Goal: Task Accomplishment & Management: Use online tool/utility

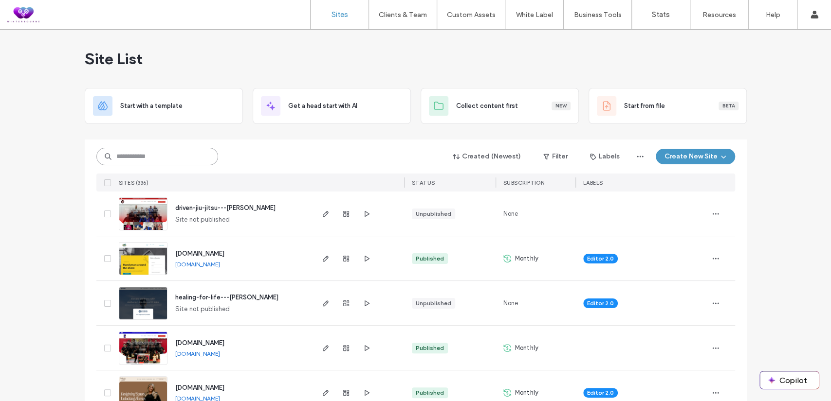
click at [149, 156] on input at bounding box center [157, 157] width 122 height 18
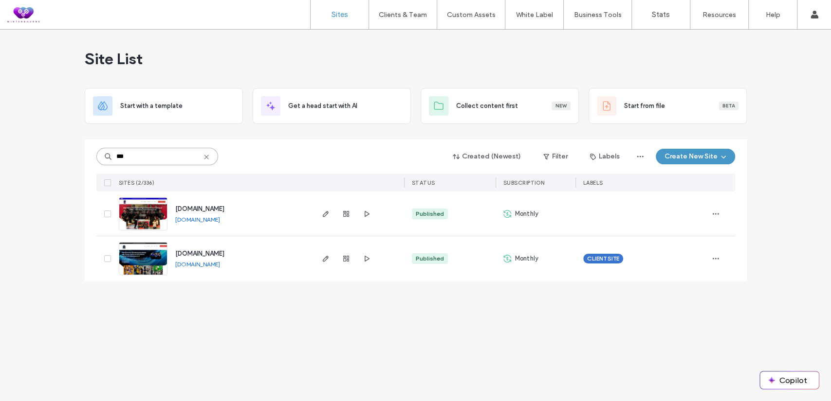
type input "***"
click at [189, 207] on span "www.kru-muaythai.com" at bounding box center [199, 208] width 49 height 7
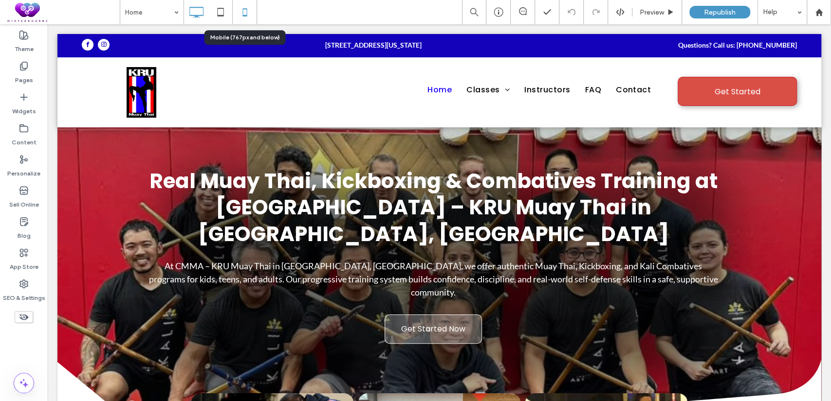
click at [237, 16] on icon at bounding box center [244, 11] width 19 height 19
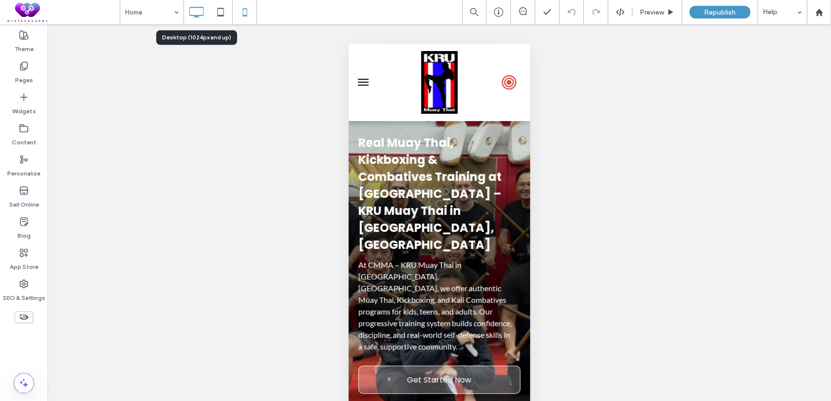
click at [199, 12] on icon at bounding box center [195, 11] width 19 height 19
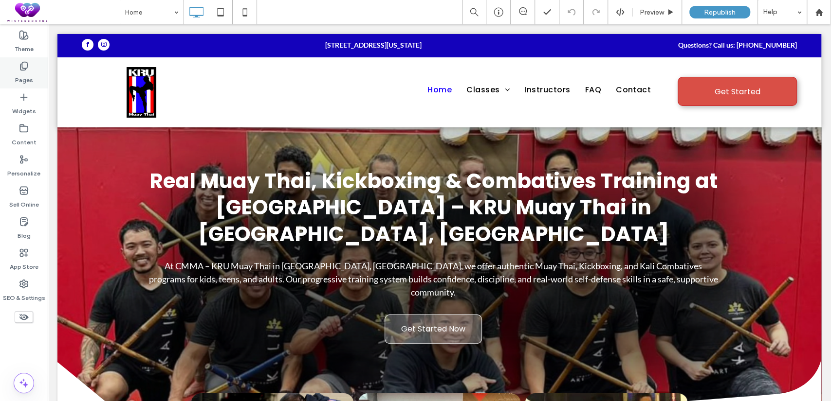
click at [27, 62] on use at bounding box center [23, 66] width 7 height 8
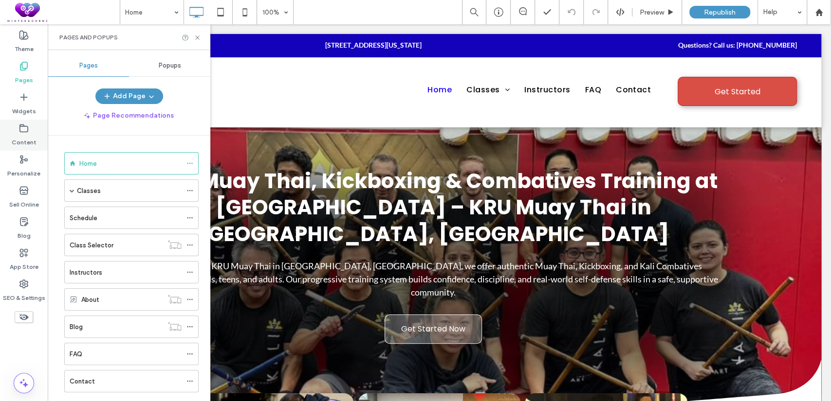
click at [25, 146] on label "Content" at bounding box center [24, 140] width 25 height 14
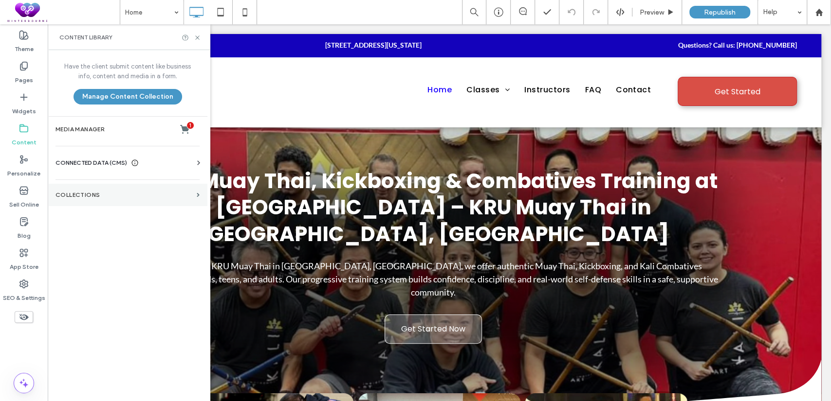
click at [70, 203] on section "Collections" at bounding box center [128, 195] width 160 height 22
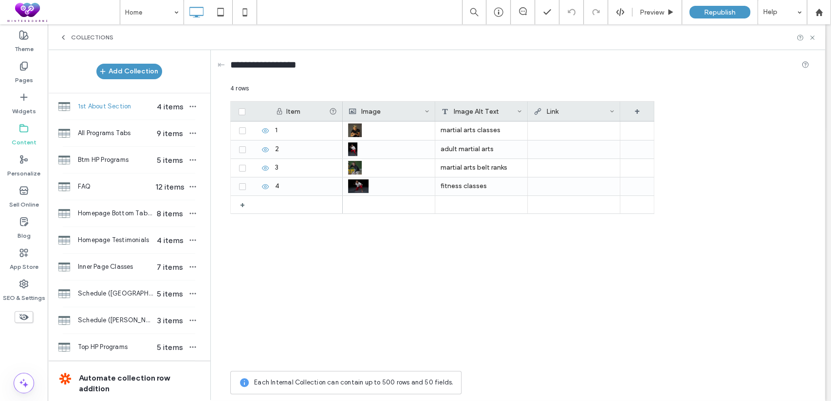
click at [63, 34] on icon at bounding box center [63, 38] width 8 height 8
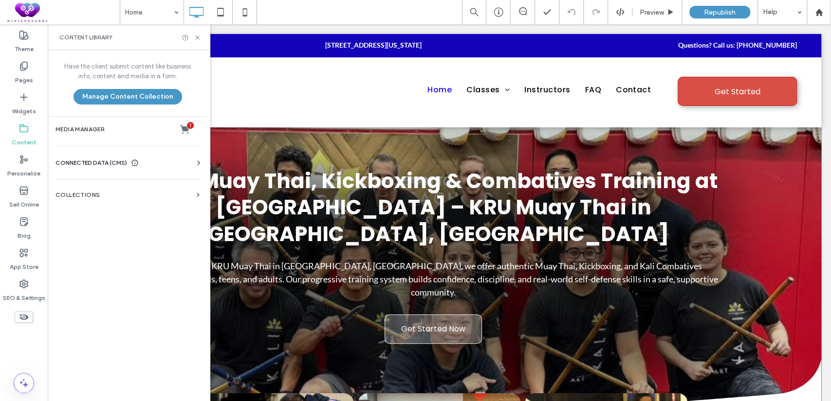
click at [109, 168] on div "Business Info Business Text Business Images Find and Replace" at bounding box center [129, 172] width 148 height 8
click at [109, 162] on span "CONNECTED DATA (CMS)" at bounding box center [91, 163] width 72 height 10
click at [131, 235] on section "Business Images" at bounding box center [129, 231] width 148 height 22
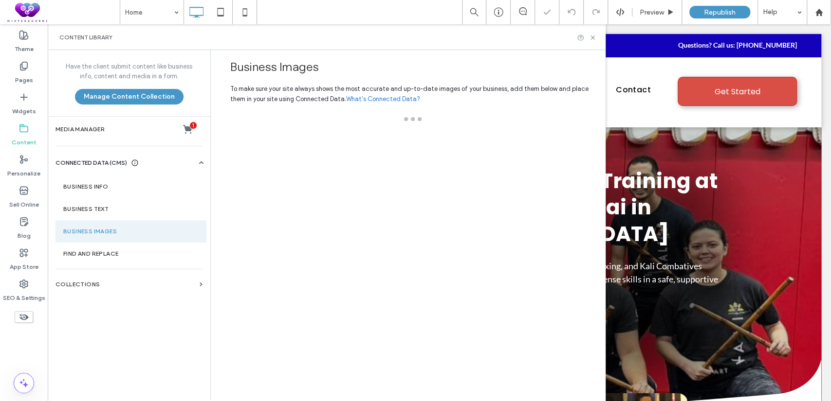
click at [132, 232] on section "Business Images" at bounding box center [130, 231] width 151 height 22
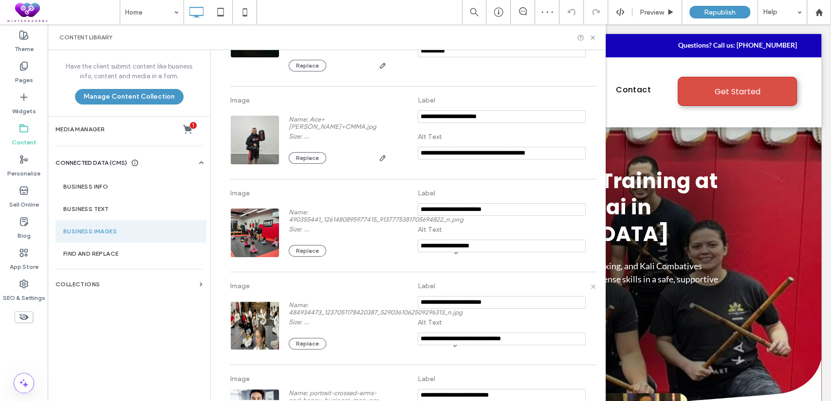
drag, startPoint x: 456, startPoint y: 366, endPoint x: 446, endPoint y: 334, distance: 33.6
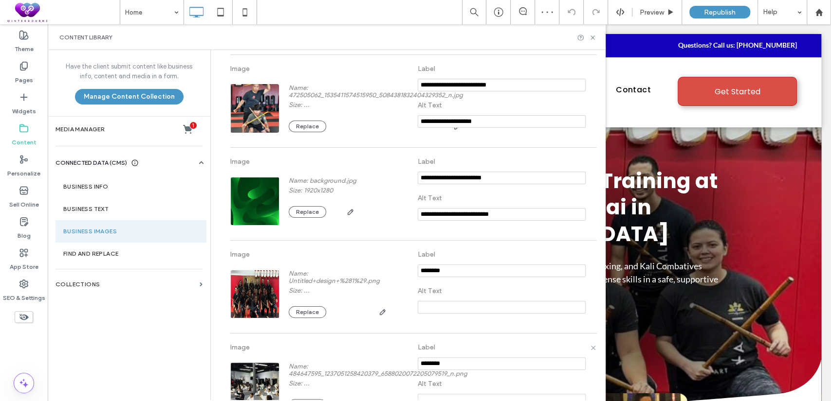
scroll to position [2260, 0]
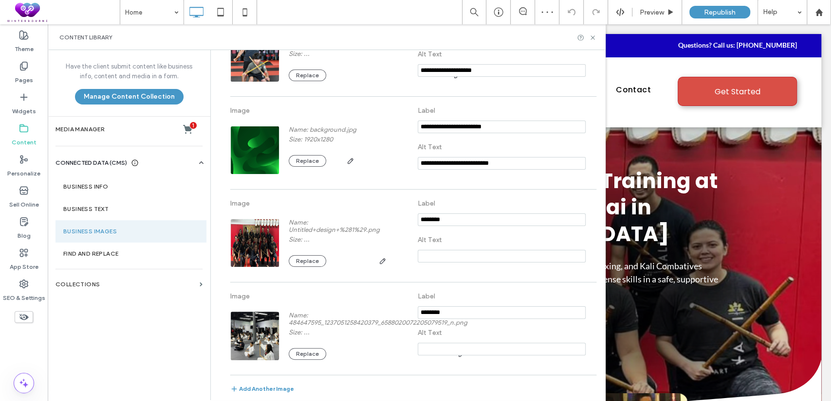
drag, startPoint x: 344, startPoint y: 374, endPoint x: 332, endPoint y: 369, distance: 13.1
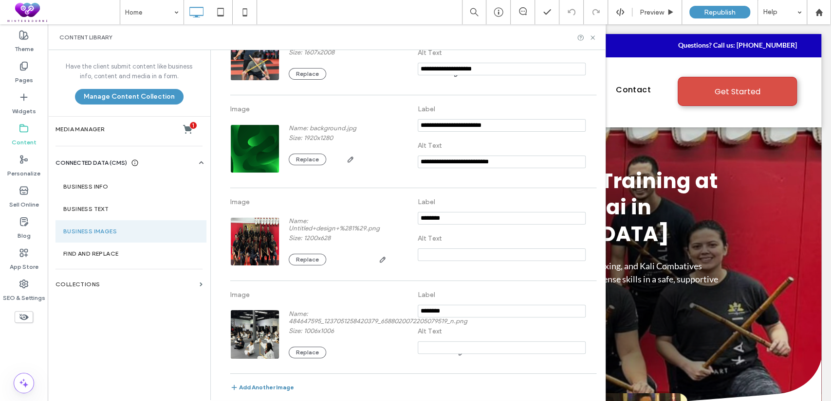
click at [260, 384] on button "Add Another Image" at bounding box center [262, 390] width 64 height 12
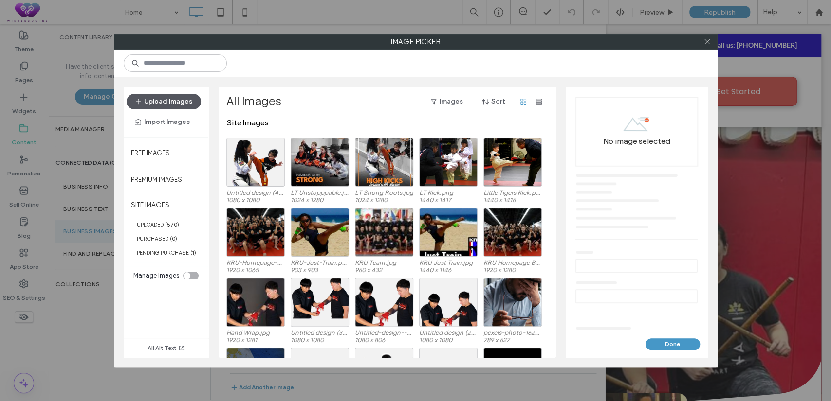
click at [179, 94] on button "Upload Images" at bounding box center [164, 102] width 74 height 16
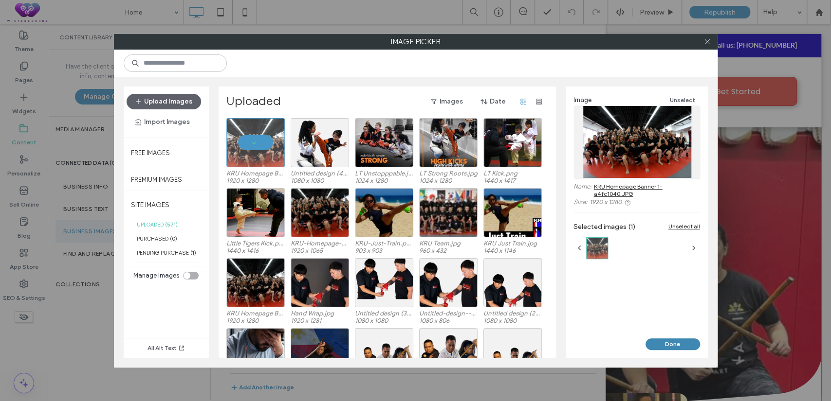
click at [669, 342] on button "Done" at bounding box center [672, 345] width 55 height 12
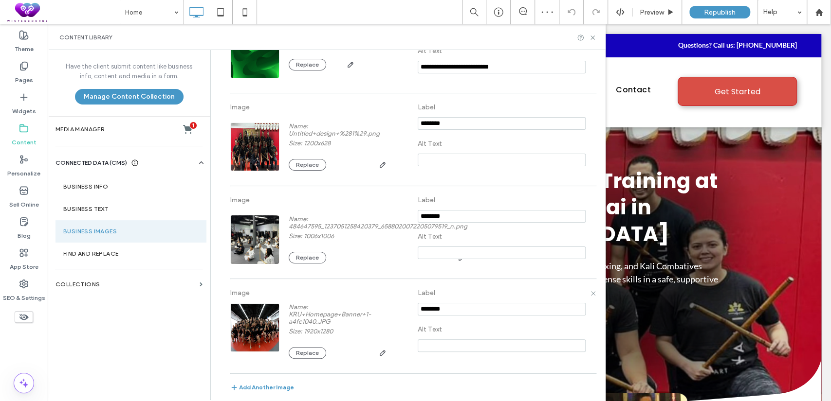
scroll to position [2357, 0]
click at [594, 38] on icon at bounding box center [592, 37] width 7 height 7
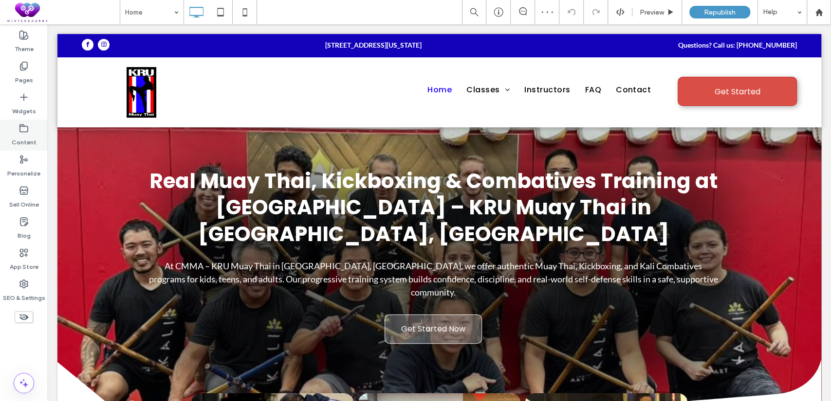
scroll to position [0, 0]
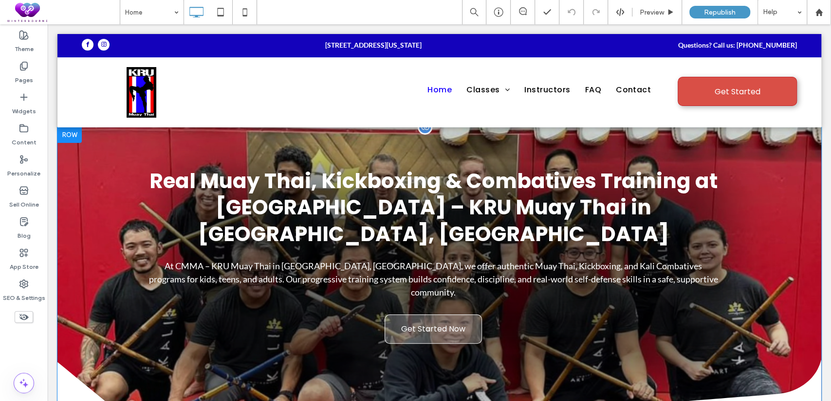
click at [68, 132] on div at bounding box center [69, 135] width 24 height 16
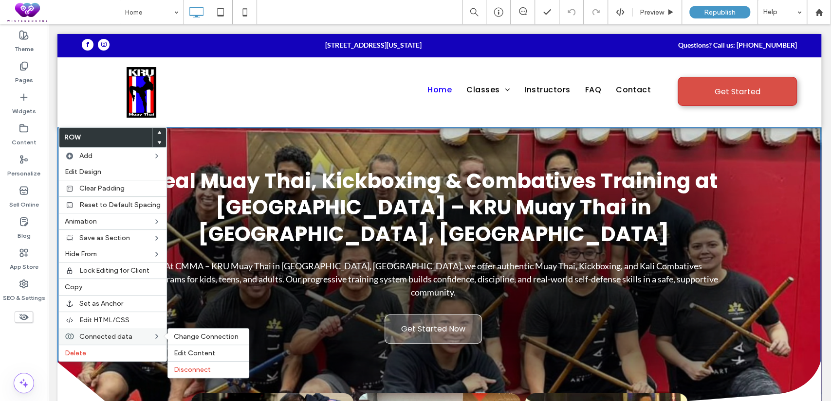
click at [106, 337] on span "Connected data" at bounding box center [105, 337] width 53 height 8
click at [193, 355] on span "Edit Content" at bounding box center [194, 353] width 41 height 8
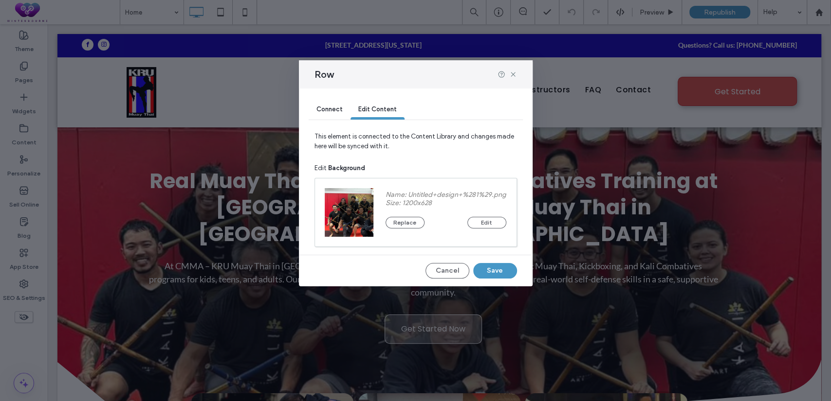
click at [335, 100] on div "Connect" at bounding box center [330, 109] width 42 height 19
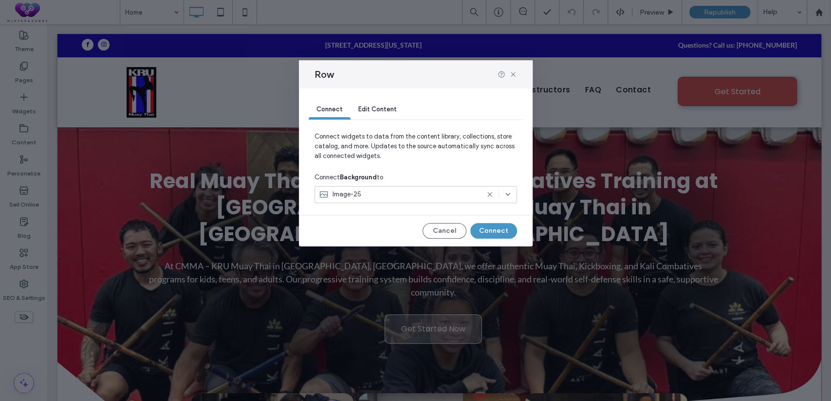
click at [367, 201] on div "Image-25" at bounding box center [415, 194] width 202 height 17
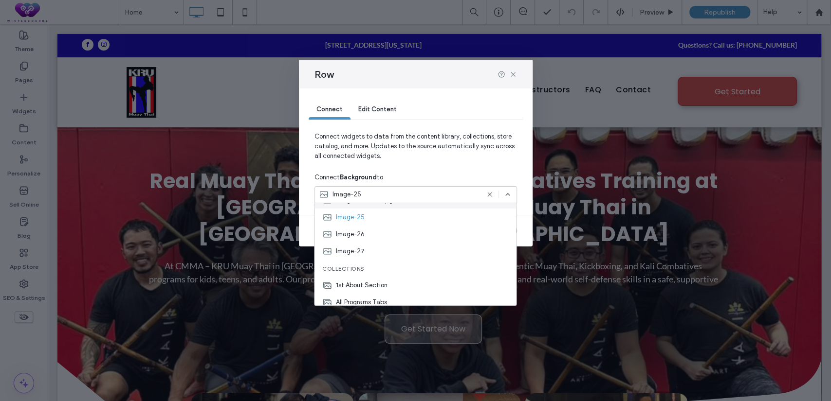
scroll to position [438, 0]
click at [375, 245] on div "Image-27" at bounding box center [414, 250] width 201 height 17
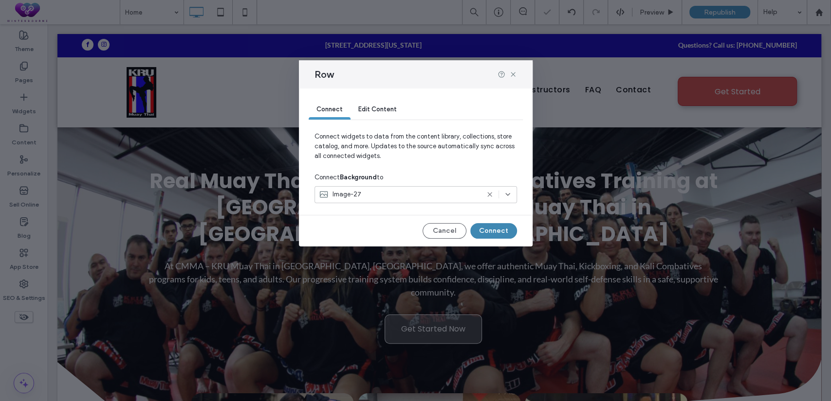
drag, startPoint x: 496, startPoint y: 229, endPoint x: 447, endPoint y: 216, distance: 50.8
click at [496, 229] on button "Connect" at bounding box center [493, 231] width 47 height 16
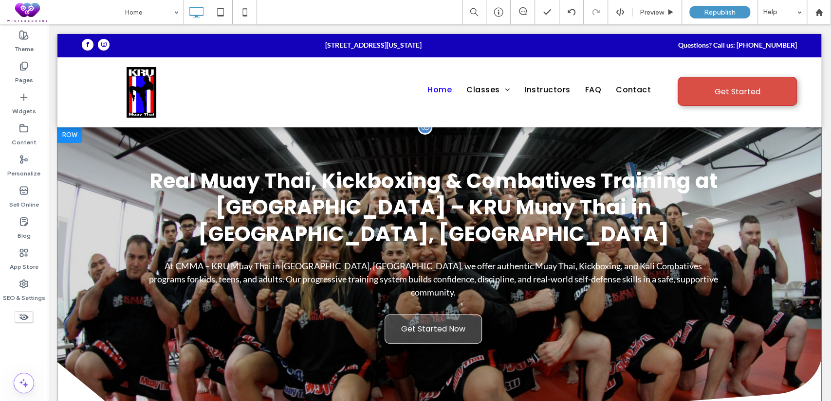
click at [69, 139] on div at bounding box center [69, 135] width 24 height 16
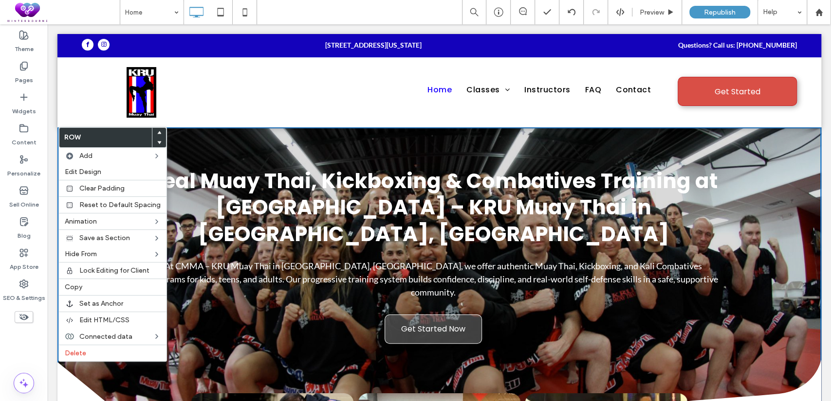
click at [194, 69] on div "Click To Paste" at bounding box center [141, 92] width 119 height 55
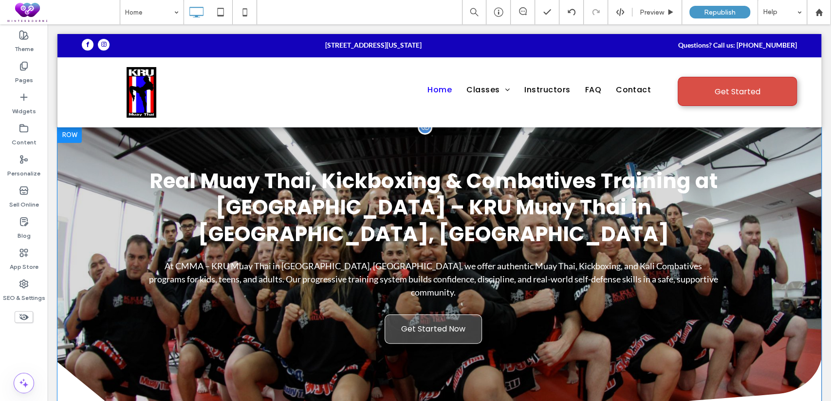
click at [71, 139] on div at bounding box center [69, 135] width 24 height 16
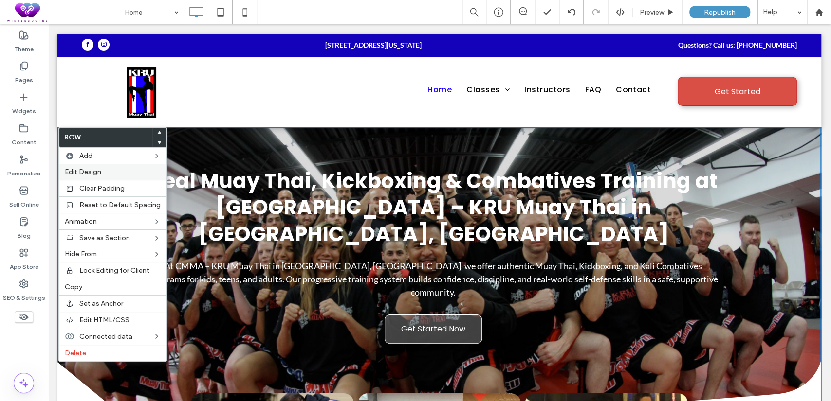
click at [103, 173] on label "Edit Design" at bounding box center [113, 172] width 96 height 8
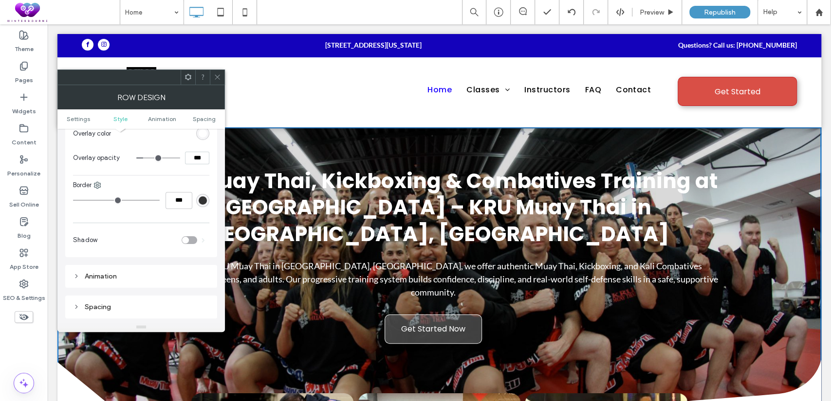
scroll to position [451, 0]
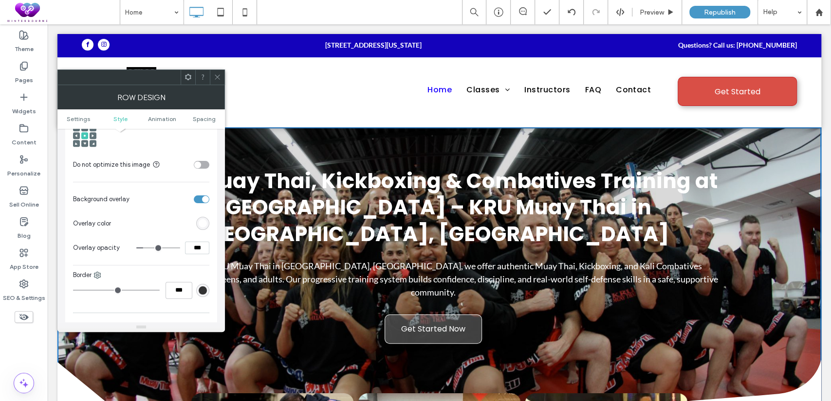
click at [205, 226] on div "rgb(255,255,255)" at bounding box center [203, 223] width 8 height 8
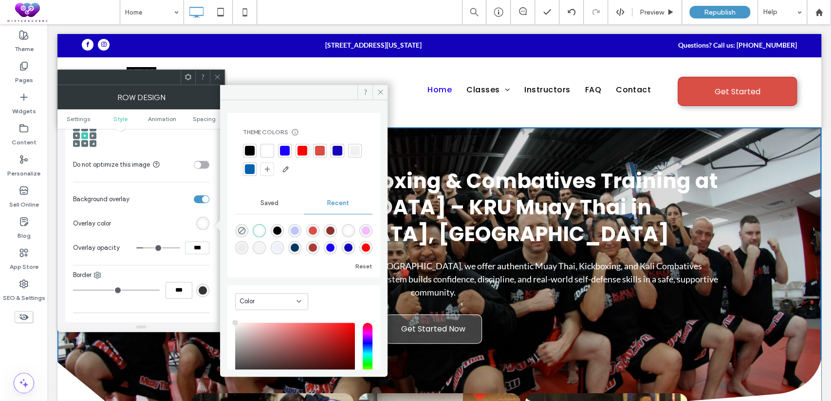
click at [279, 230] on div "rgba(0, 0, 0, 1)" at bounding box center [277, 231] width 8 height 8
type input "*******"
drag, startPoint x: 198, startPoint y: 250, endPoint x: 182, endPoint y: 254, distance: 16.5
click at [182, 254] on div "***" at bounding box center [172, 248] width 73 height 13
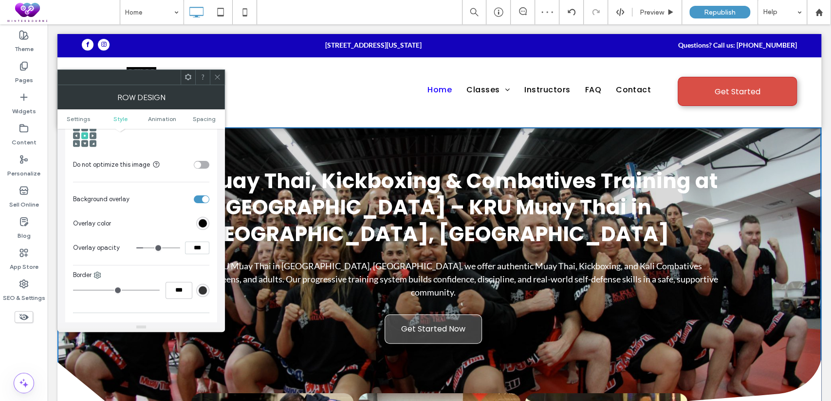
click at [189, 255] on input "***" at bounding box center [197, 248] width 24 height 13
drag, startPoint x: 198, startPoint y: 247, endPoint x: 188, endPoint y: 246, distance: 10.3
click at [188, 246] on input "***" at bounding box center [197, 248] width 24 height 13
type input "***"
type input "**"
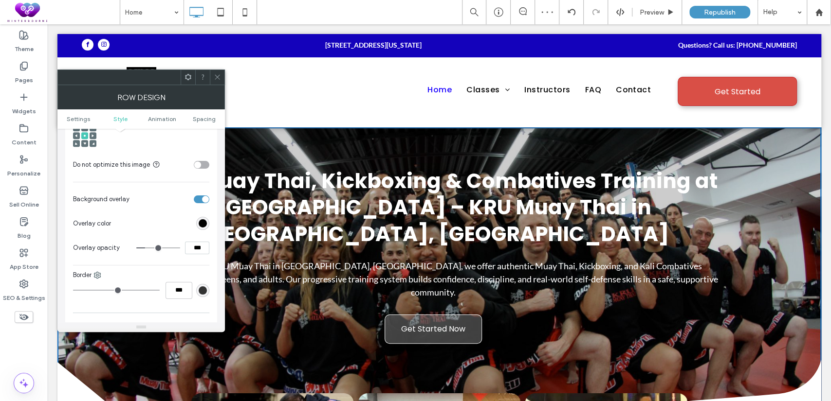
drag, startPoint x: 198, startPoint y: 248, endPoint x: 167, endPoint y: 209, distance: 49.6
click at [172, 243] on div "***" at bounding box center [172, 248] width 73 height 13
type input "***"
type input "**"
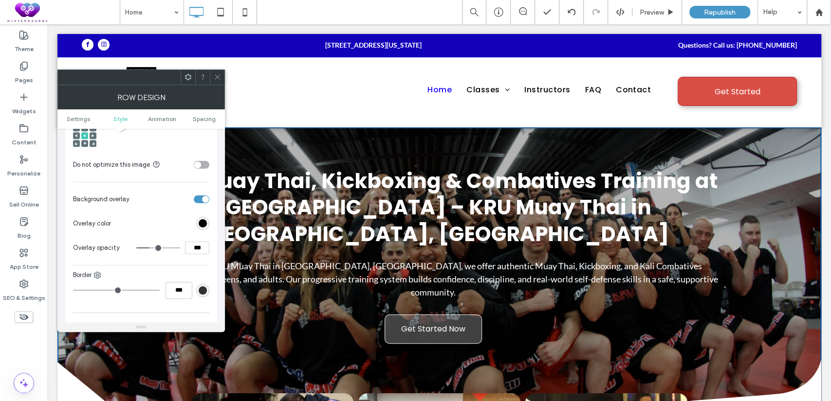
drag, startPoint x: 198, startPoint y: 251, endPoint x: 184, endPoint y: 252, distance: 13.2
click at [185, 252] on input "***" at bounding box center [197, 248] width 24 height 13
type input "***"
type input "**"
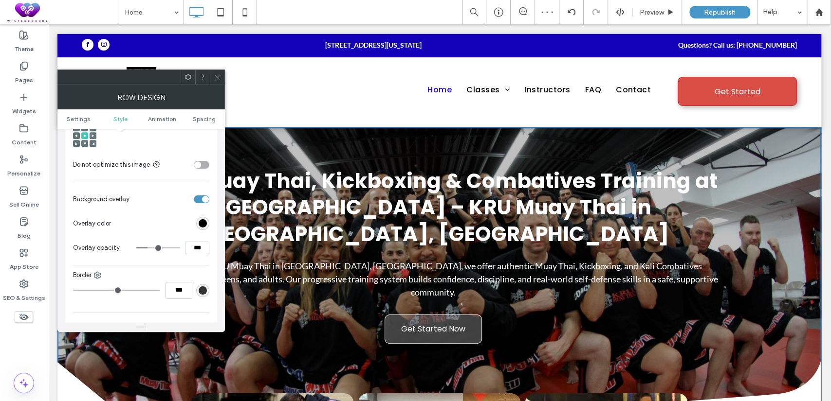
click at [220, 78] on icon at bounding box center [217, 76] width 7 height 7
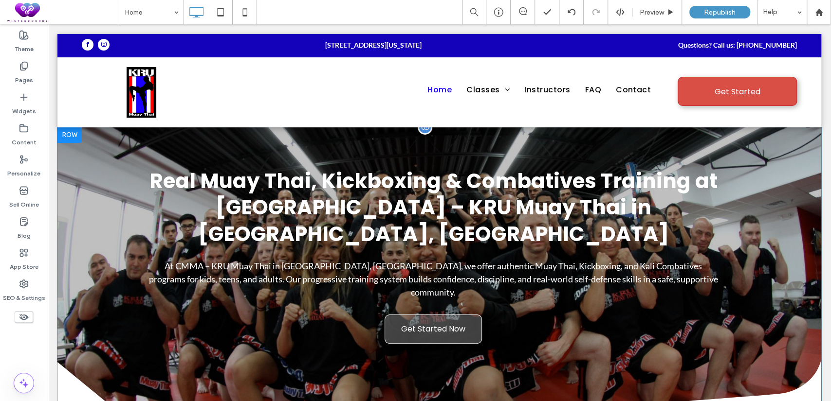
click at [101, 132] on div "Real Muay Thai, Kickboxing & Combatives Training at [GEOGRAPHIC_DATA] – KRU Mua…" at bounding box center [439, 283] width 764 height 313
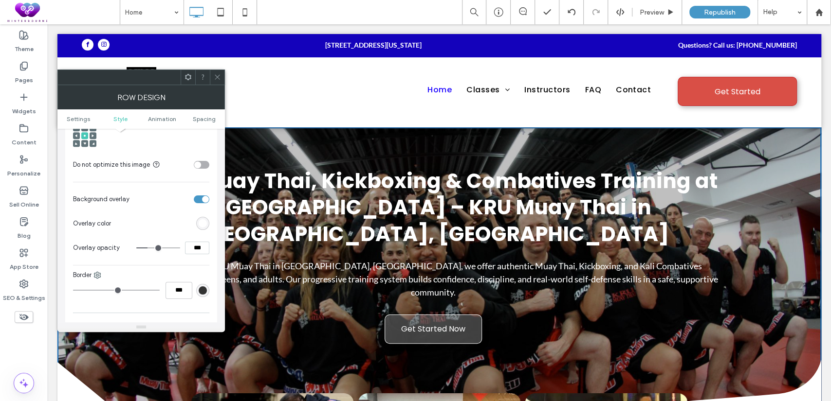
drag, startPoint x: 199, startPoint y: 244, endPoint x: 181, endPoint y: 248, distance: 18.3
click at [181, 248] on div "***" at bounding box center [172, 248] width 73 height 13
type input "***"
type input "**"
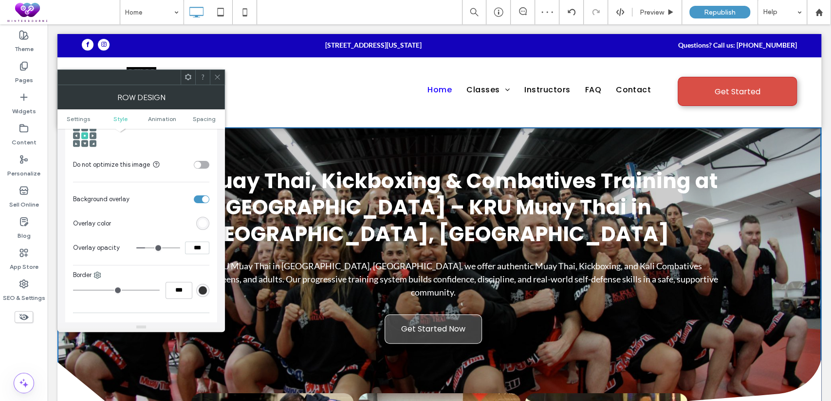
click at [219, 78] on icon at bounding box center [217, 76] width 7 height 7
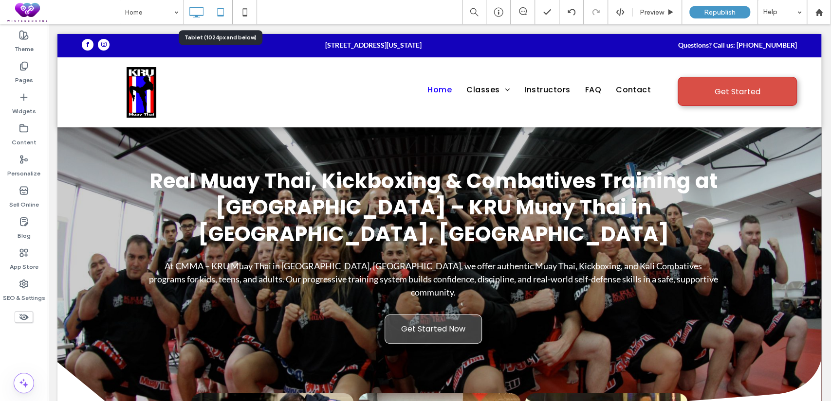
click at [222, 7] on icon at bounding box center [220, 11] width 19 height 19
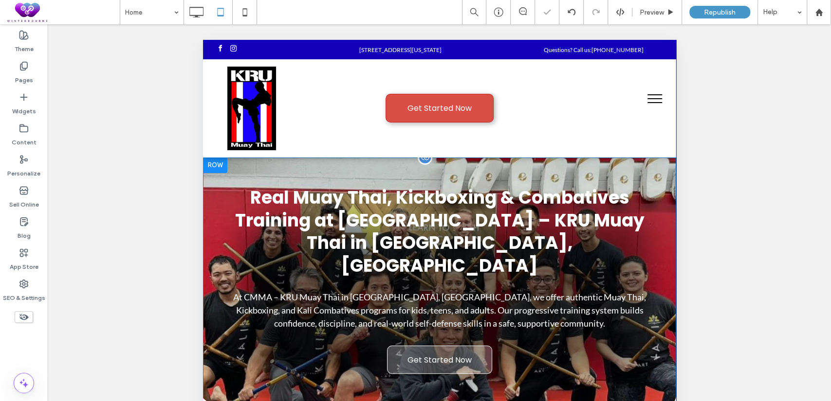
click at [218, 164] on div at bounding box center [214, 166] width 24 height 16
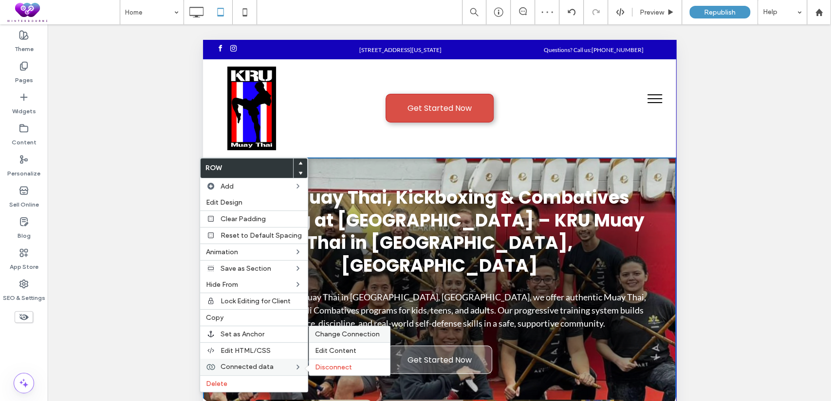
click at [336, 336] on span "Change Connection" at bounding box center [347, 334] width 65 height 8
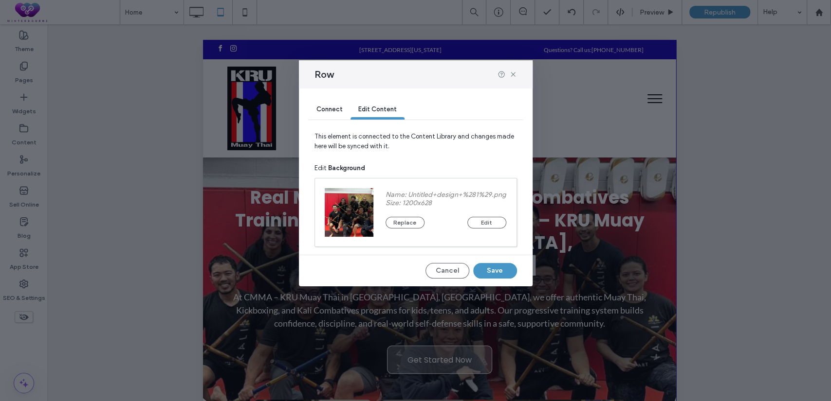
click at [311, 108] on div "Connect" at bounding box center [330, 109] width 42 height 19
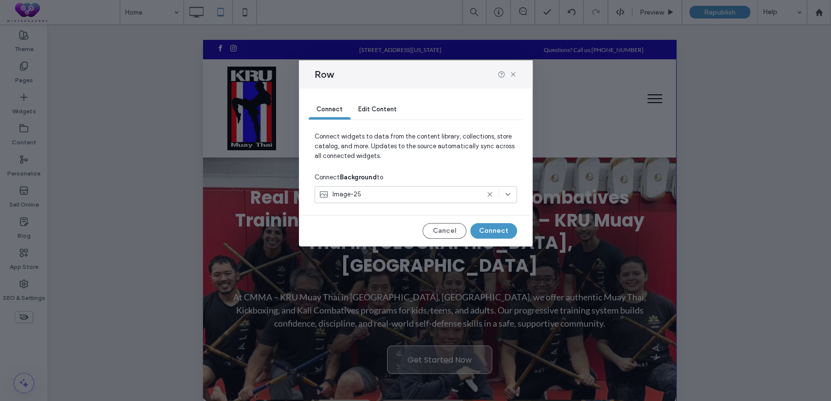
click at [384, 192] on div "Image-25" at bounding box center [399, 195] width 160 height 10
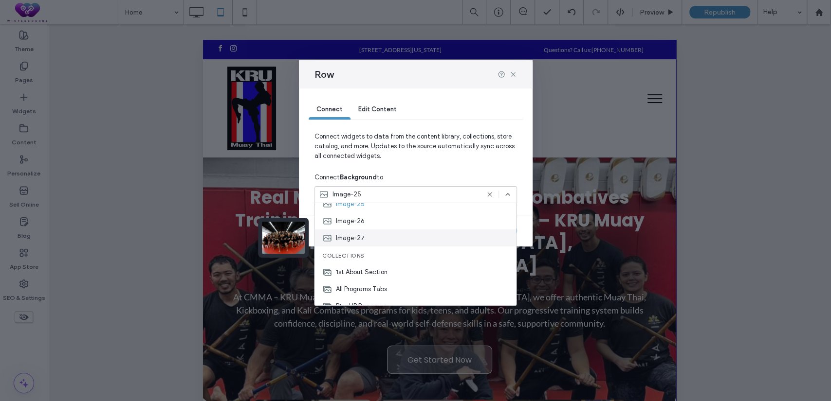
click at [369, 238] on div "Image-27" at bounding box center [414, 238] width 201 height 17
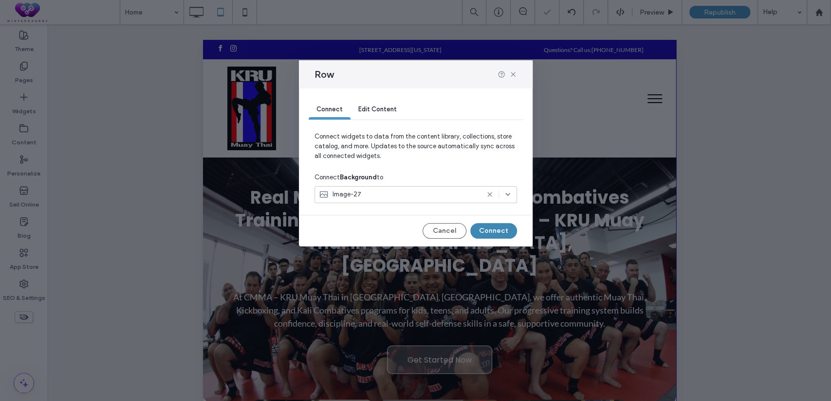
click at [495, 234] on button "Connect" at bounding box center [493, 231] width 47 height 16
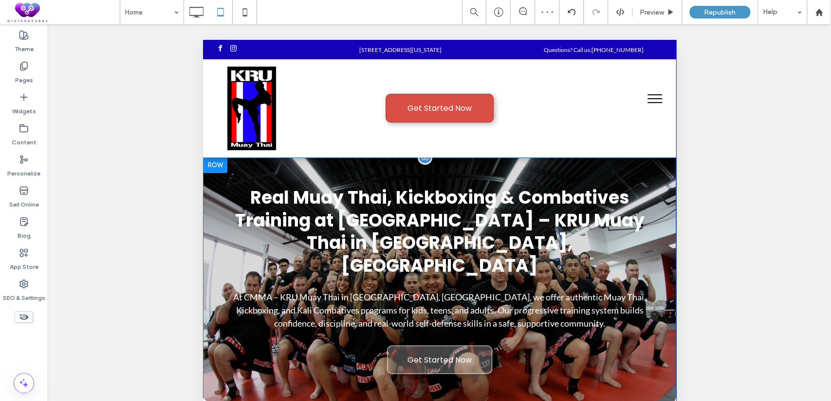
click at [214, 166] on div at bounding box center [214, 166] width 24 height 16
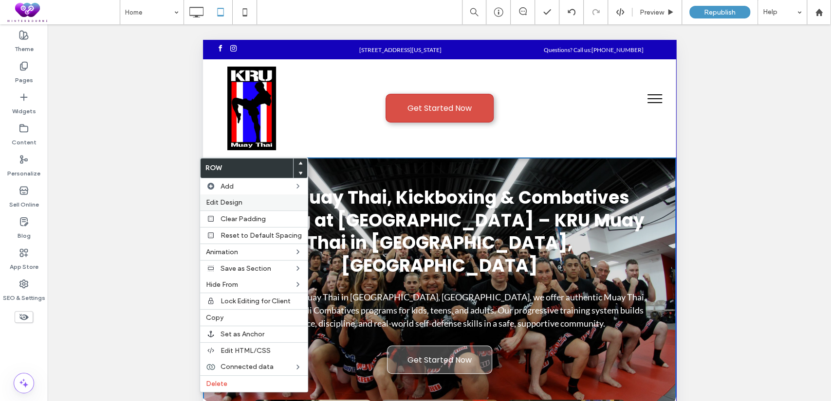
click at [255, 201] on label "Edit Design" at bounding box center [254, 203] width 96 height 8
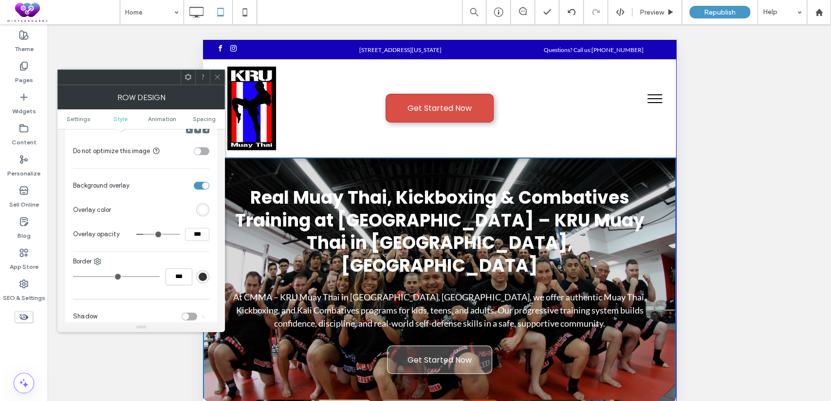
click at [203, 208] on div "rgb(255,255,255)" at bounding box center [203, 210] width 8 height 8
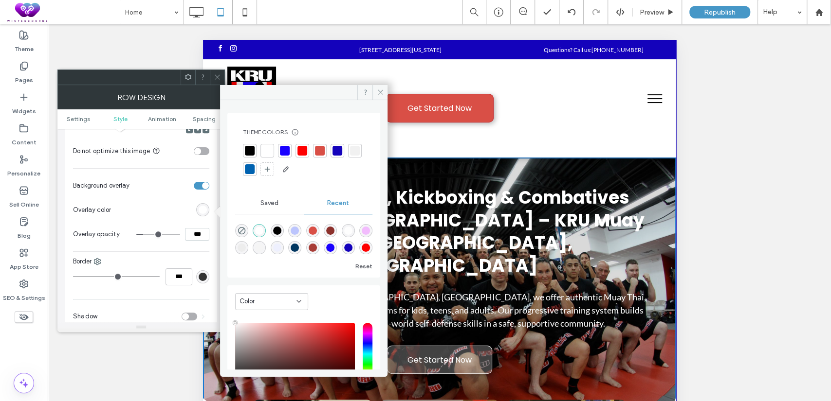
click at [281, 230] on div "rgba(0, 0, 0, 1)" at bounding box center [277, 231] width 8 height 8
type input "*******"
drag, startPoint x: 201, startPoint y: 235, endPoint x: 181, endPoint y: 239, distance: 21.5
click at [181, 239] on div "***" at bounding box center [172, 234] width 73 height 13
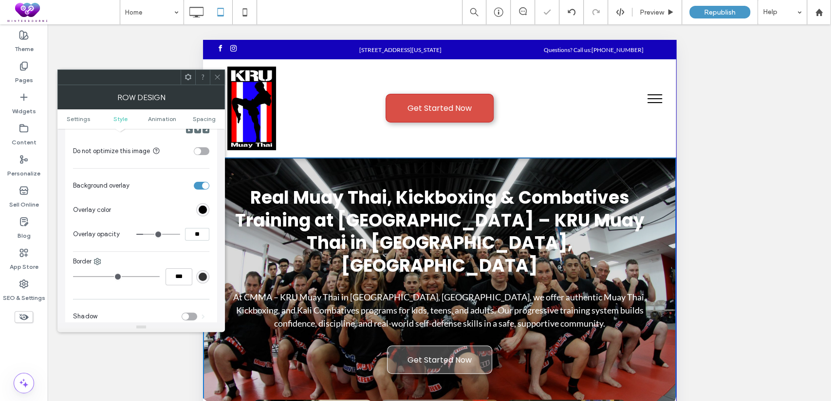
type input "***"
type input "**"
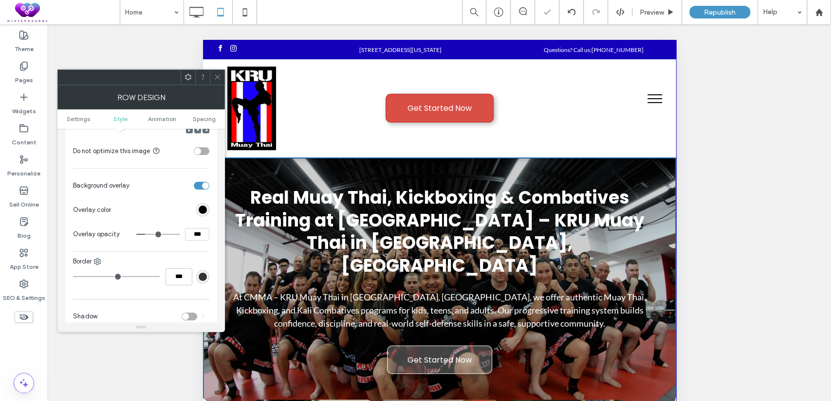
click at [212, 78] on div at bounding box center [217, 77] width 15 height 15
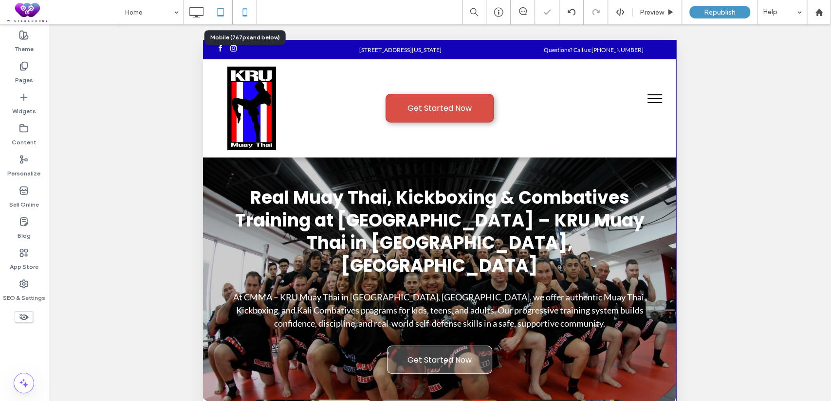
click at [243, 14] on icon at bounding box center [244, 11] width 19 height 19
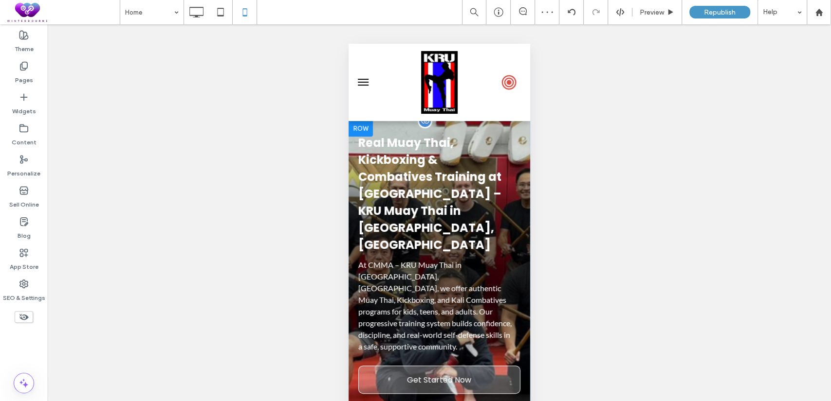
scroll to position [0, 0]
click at [369, 128] on div at bounding box center [360, 129] width 24 height 16
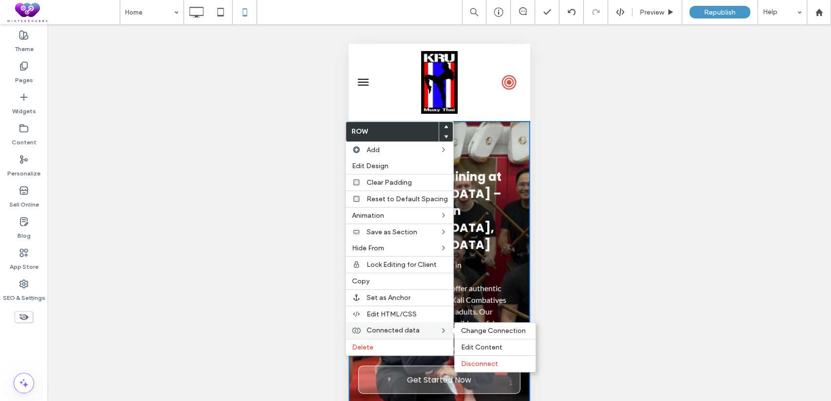
click at [371, 331] on span "Connected data" at bounding box center [392, 331] width 53 height 8
click at [488, 329] on span "Change Connection" at bounding box center [492, 331] width 65 height 8
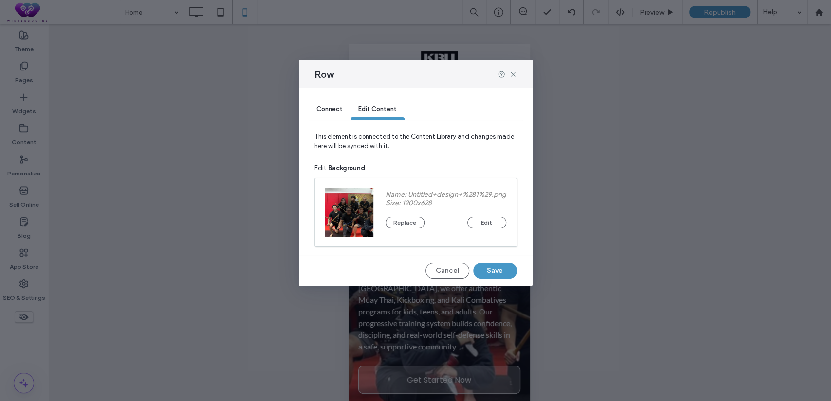
click at [329, 116] on div "Connect" at bounding box center [330, 109] width 42 height 19
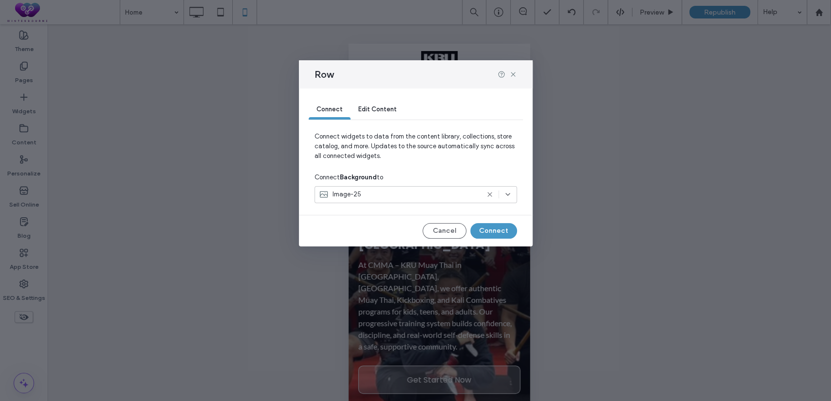
click at [422, 196] on div "Image-25" at bounding box center [399, 195] width 160 height 10
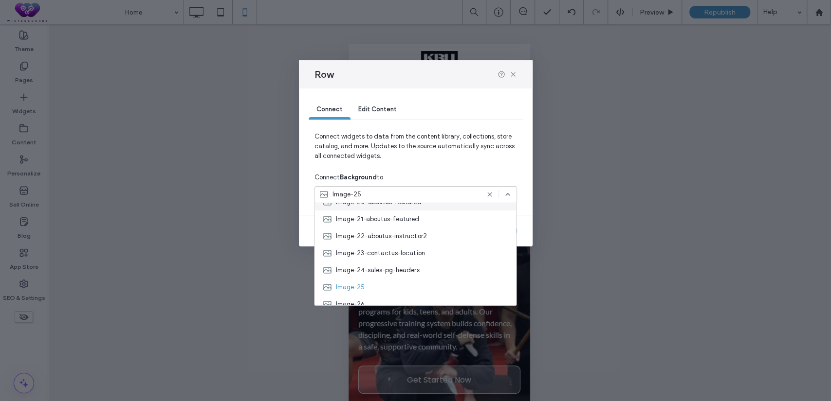
scroll to position [451, 0]
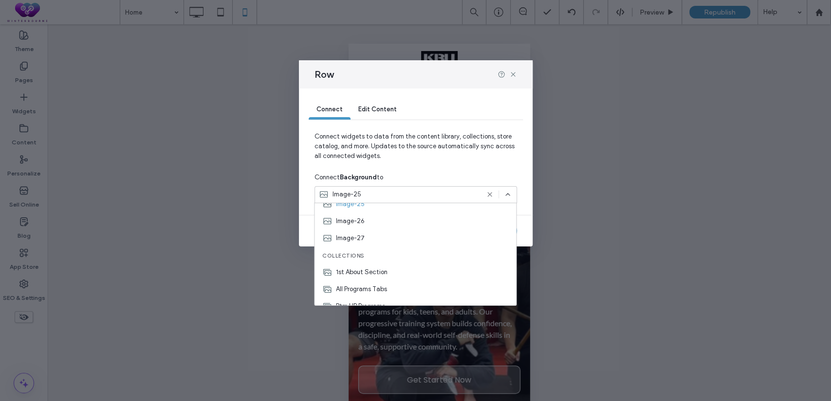
click at [368, 238] on div "Image-27" at bounding box center [414, 238] width 201 height 17
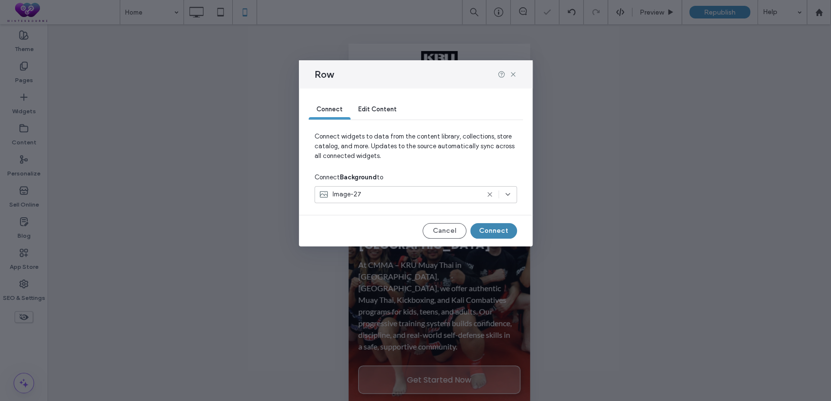
click at [495, 229] on button "Connect" at bounding box center [493, 231] width 47 height 16
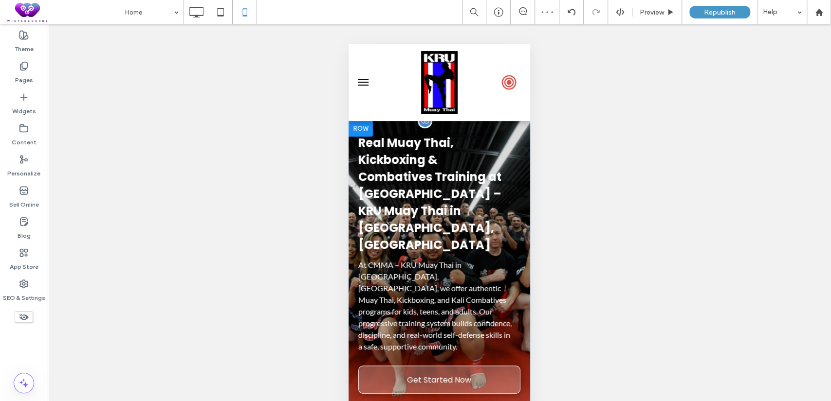
click at [366, 126] on div at bounding box center [360, 129] width 24 height 16
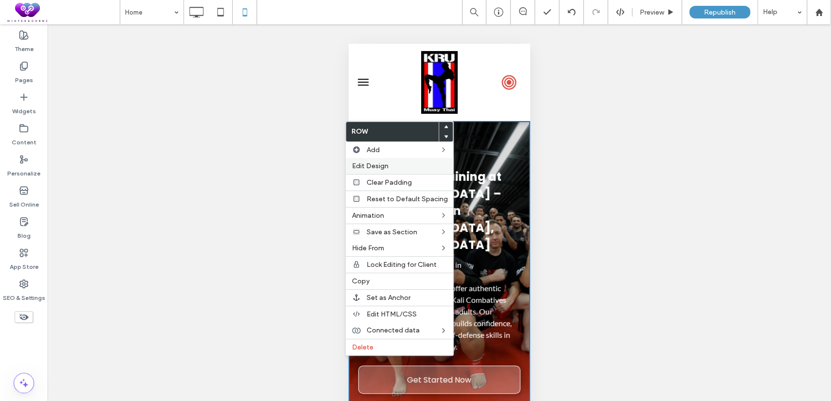
click at [369, 168] on span "Edit Design" at bounding box center [369, 166] width 36 height 8
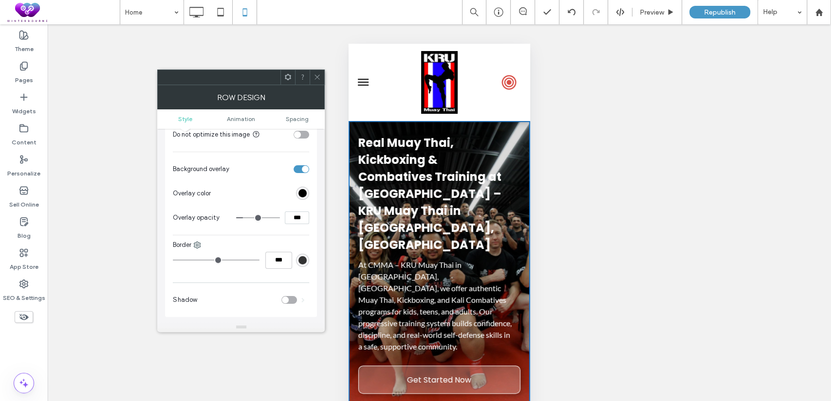
scroll to position [360, 0]
drag, startPoint x: 297, startPoint y: 220, endPoint x: 271, endPoint y: 192, distance: 38.9
click at [281, 216] on div "***" at bounding box center [272, 217] width 73 height 13
type input "***"
type input "**"
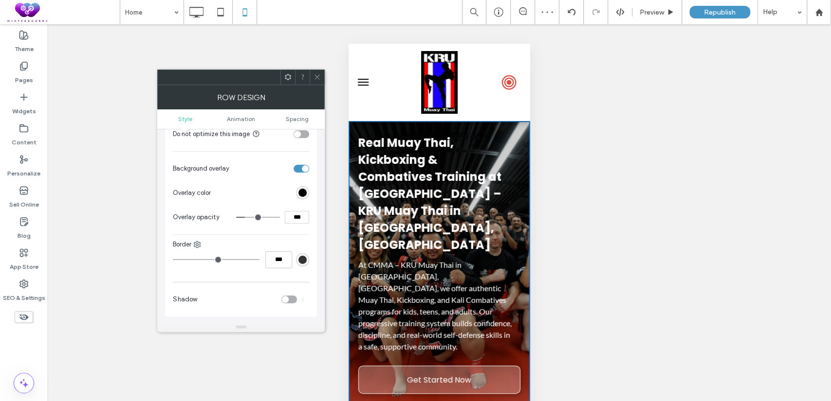
click at [320, 79] on icon at bounding box center [316, 76] width 7 height 7
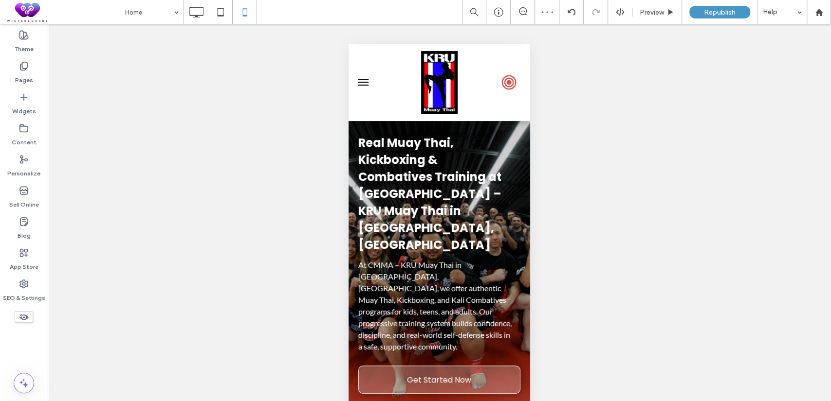
click at [618, 173] on div "Unhide? Yes Unhide? Yes Unhide? Yes Unhide? Yes Unhide? Yes Unhide? Yes Unhide?…" at bounding box center [439, 224] width 783 height 401
click at [214, 16] on icon at bounding box center [220, 11] width 19 height 19
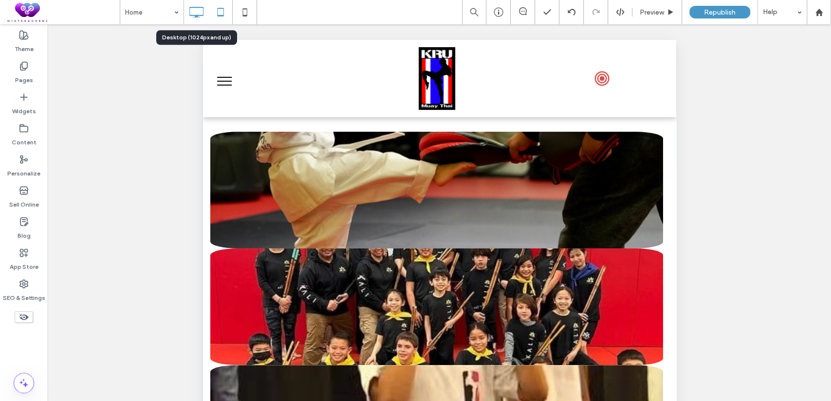
click at [199, 16] on icon at bounding box center [195, 11] width 19 height 19
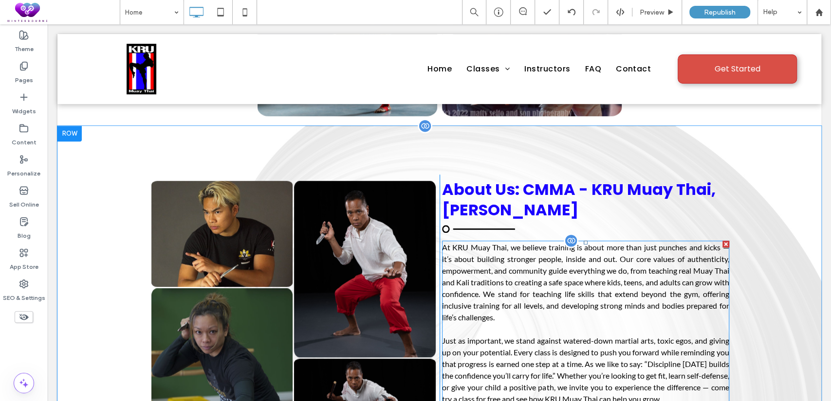
scroll to position [631, 0]
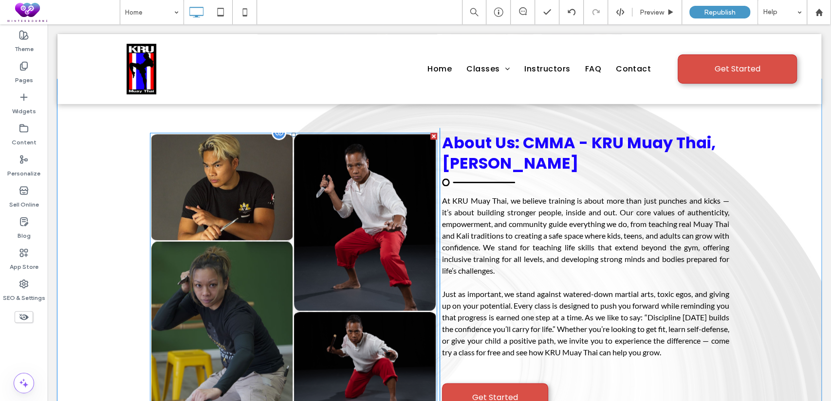
click at [237, 143] on link at bounding box center [222, 187] width 142 height 106
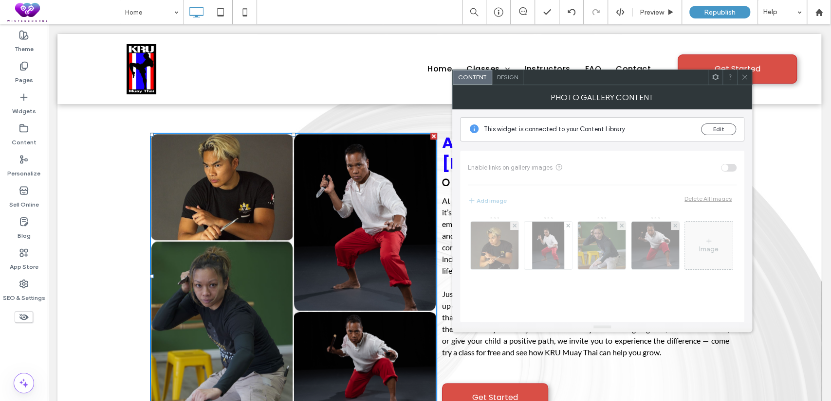
click at [714, 73] on icon at bounding box center [714, 76] width 7 height 7
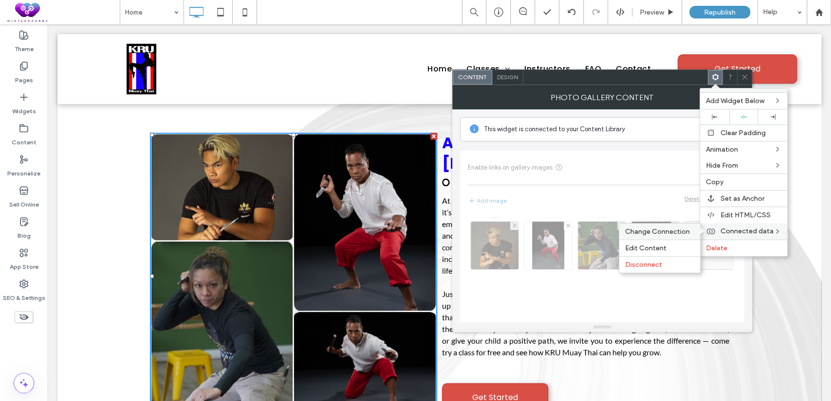
click at [645, 228] on span "Change Connection" at bounding box center [657, 232] width 65 height 8
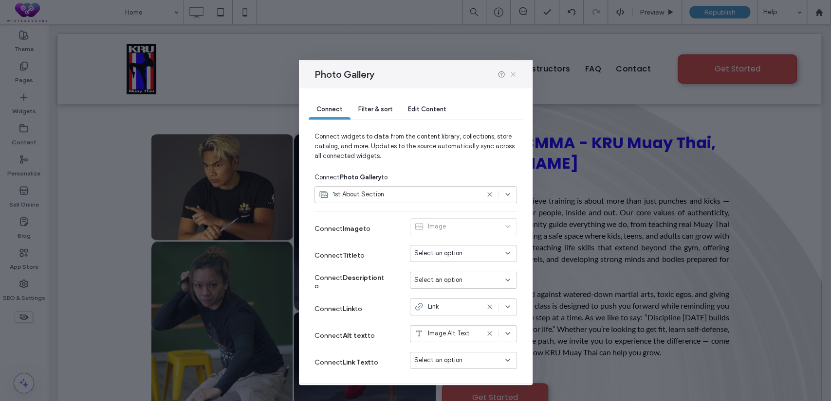
click at [516, 71] on icon at bounding box center [513, 75] width 8 height 8
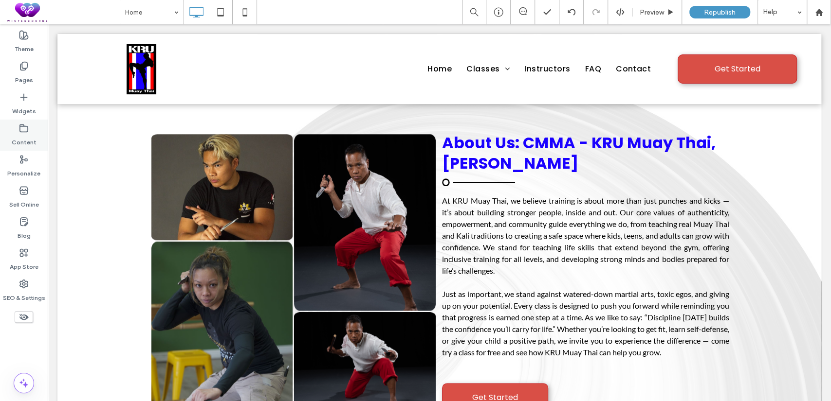
click at [26, 133] on label "Content" at bounding box center [24, 140] width 25 height 14
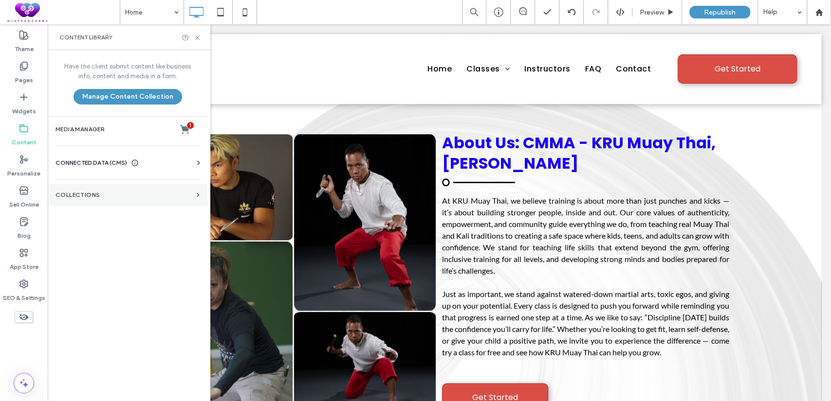
click at [89, 201] on section "Collections" at bounding box center [128, 195] width 160 height 22
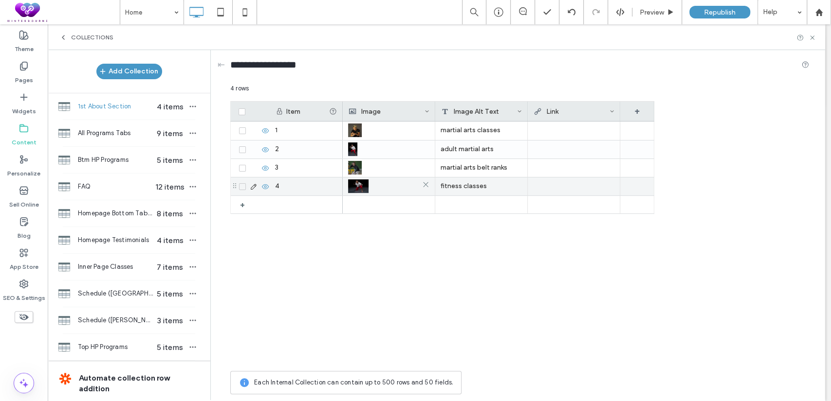
click at [370, 182] on div at bounding box center [388, 187] width 81 height 18
click at [364, 179] on div at bounding box center [388, 187] width 81 height 18
click at [363, 183] on img at bounding box center [358, 187] width 20 height 14
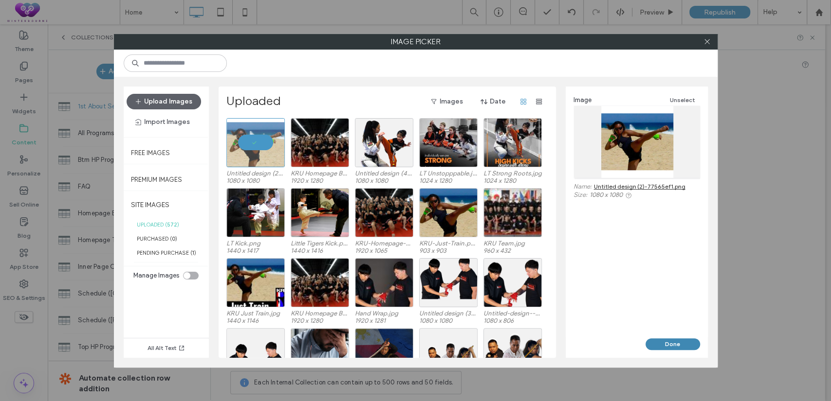
click at [663, 344] on button "Done" at bounding box center [672, 345] width 55 height 12
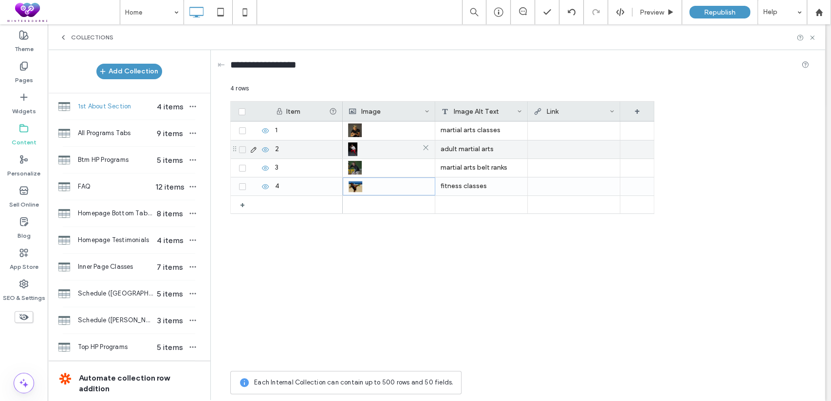
click at [351, 149] on img at bounding box center [352, 150] width 9 height 14
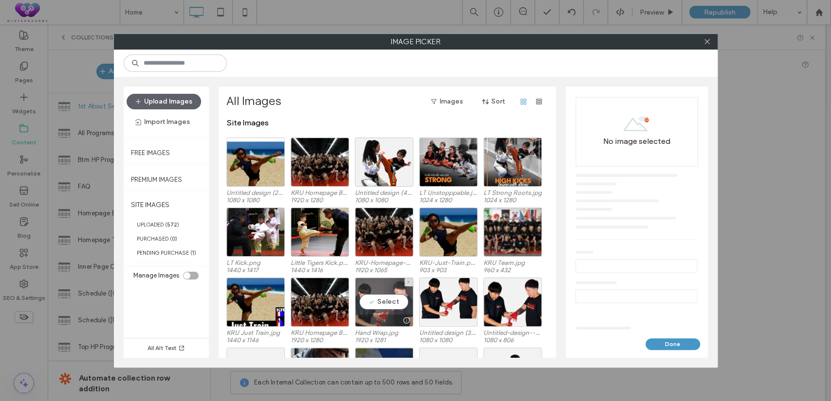
click at [381, 295] on div "Select" at bounding box center [384, 302] width 58 height 49
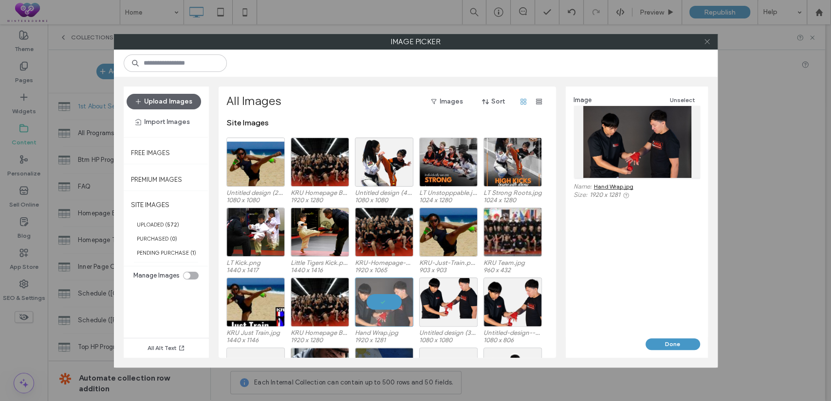
click at [709, 42] on icon at bounding box center [706, 41] width 7 height 7
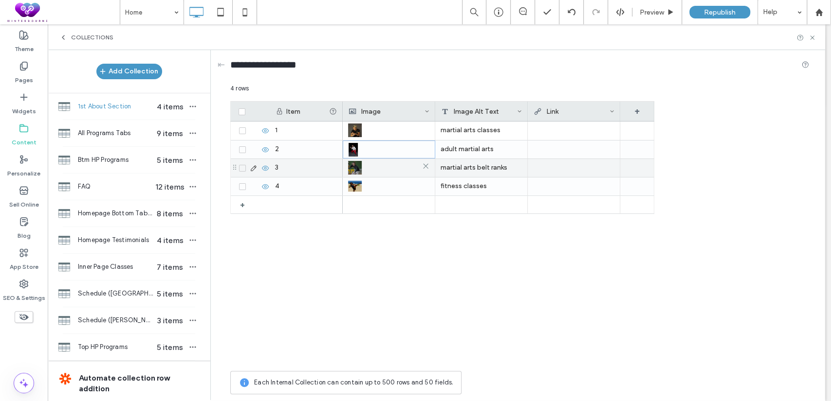
click at [365, 170] on div at bounding box center [388, 168] width 81 height 18
click at [365, 170] on div at bounding box center [388, 169] width 81 height 18
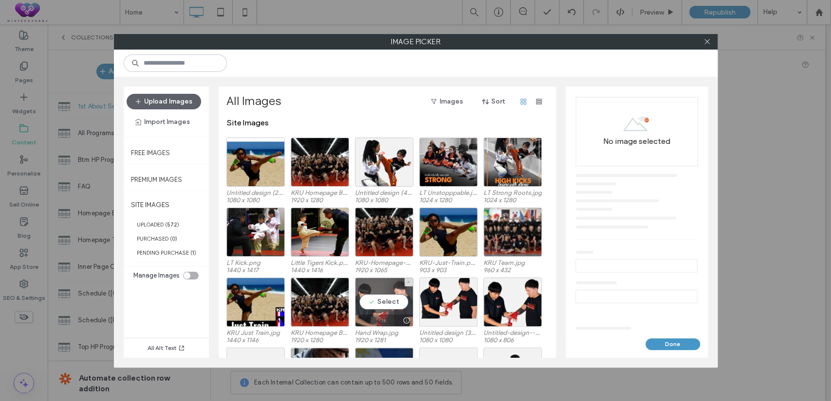
click at [371, 294] on div "Select" at bounding box center [384, 302] width 58 height 49
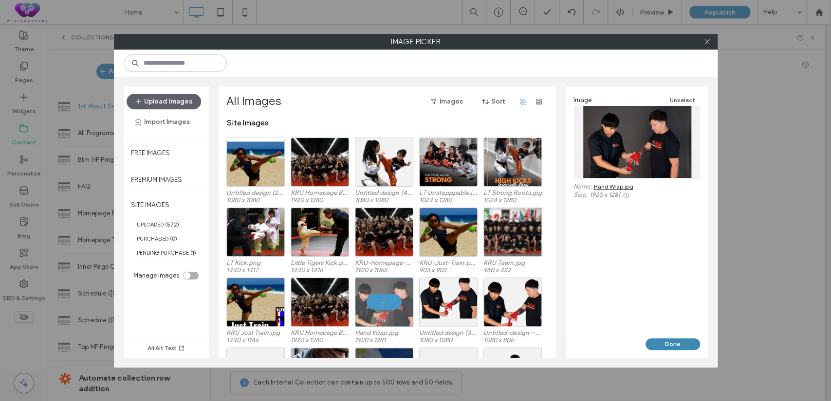
click at [670, 344] on button "Done" at bounding box center [672, 345] width 55 height 12
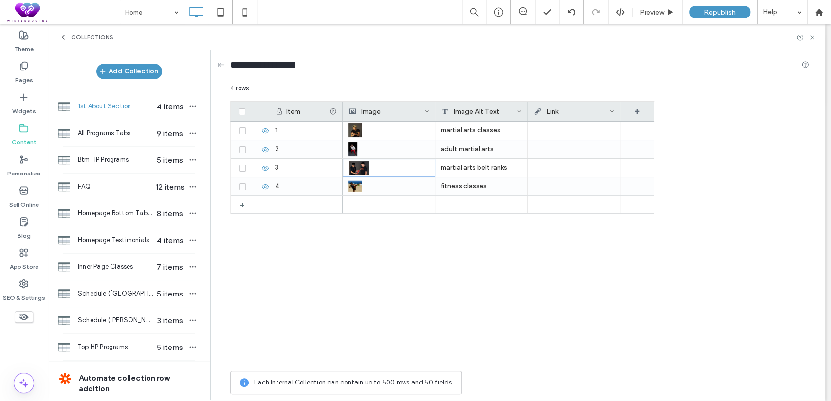
scroll to position [631, 0]
click at [355, 152] on img at bounding box center [352, 150] width 9 height 14
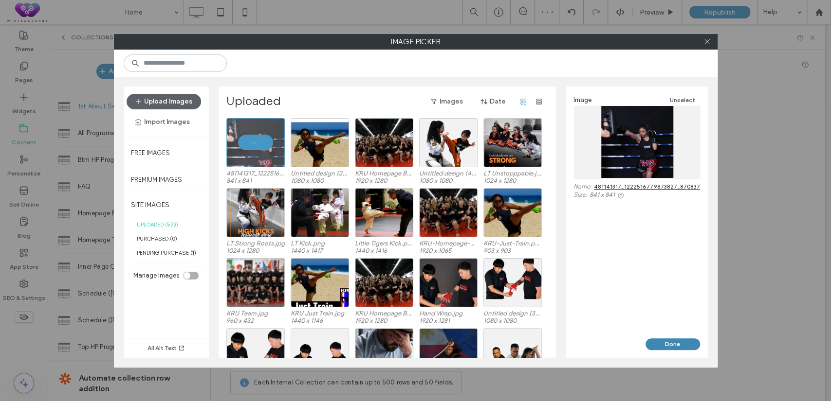
click at [658, 349] on button "Done" at bounding box center [672, 345] width 55 height 12
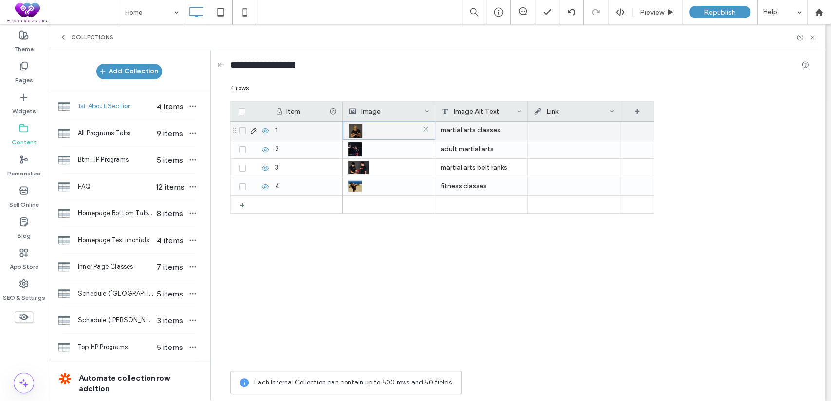
click at [355, 128] on img at bounding box center [355, 131] width 14 height 14
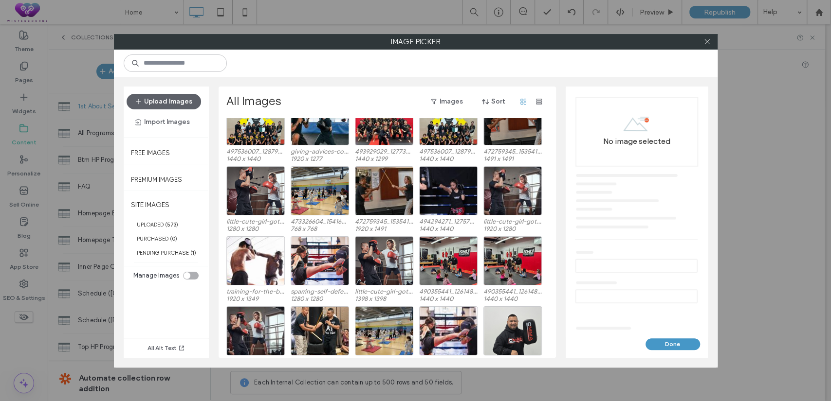
scroll to position [1551, 0]
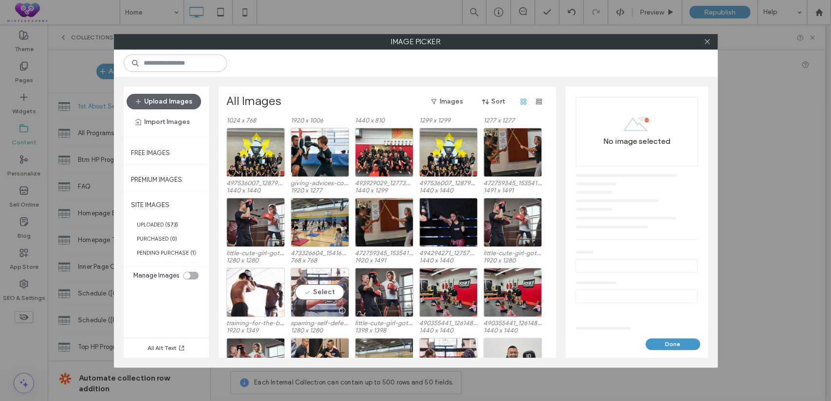
click at [324, 290] on div "Select" at bounding box center [320, 292] width 58 height 49
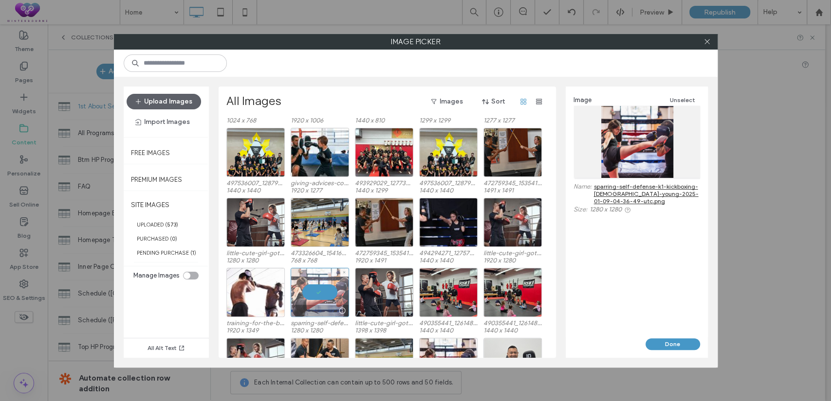
click at [324, 290] on div at bounding box center [320, 292] width 58 height 49
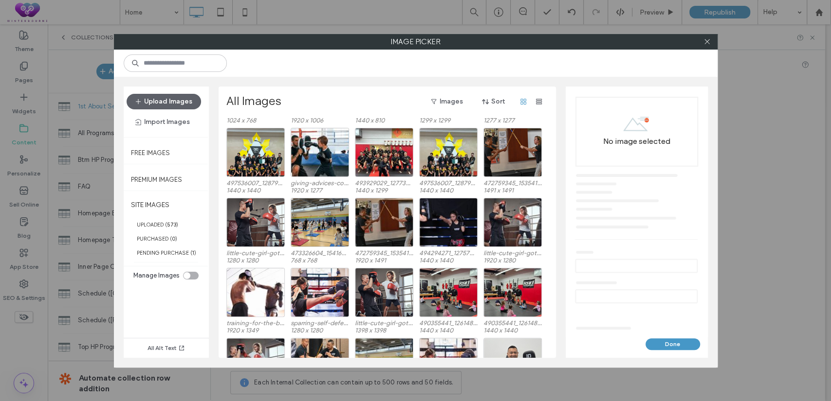
click at [287, 285] on div "training-for-the-big-day-two-kickboxers-in-traini-2025-04-06-12-36-16-utc.jpg 1…" at bounding box center [389, 303] width 327 height 70
click at [342, 291] on div "Select" at bounding box center [320, 292] width 58 height 49
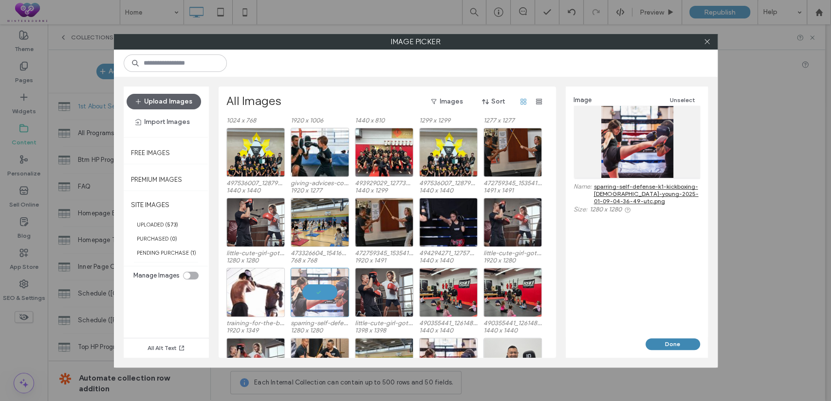
click at [670, 343] on button "Done" at bounding box center [672, 345] width 55 height 12
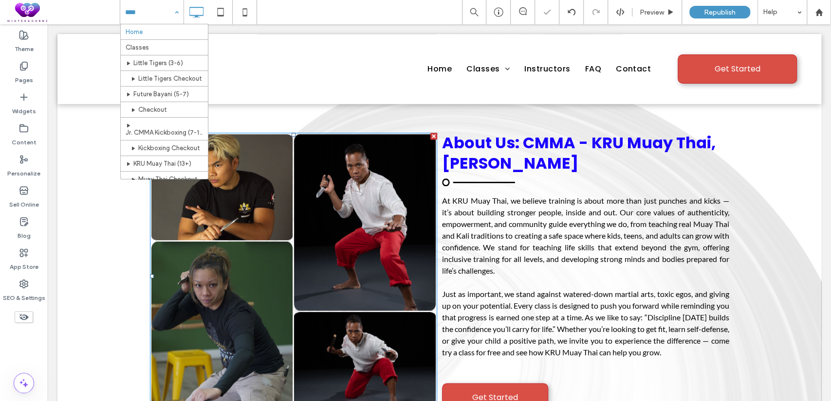
click at [176, 11] on div "Home Classes Little Tigers (3-6) Little Tigers Checkout Future Bayani (5-7) Che…" at bounding box center [151, 12] width 63 height 24
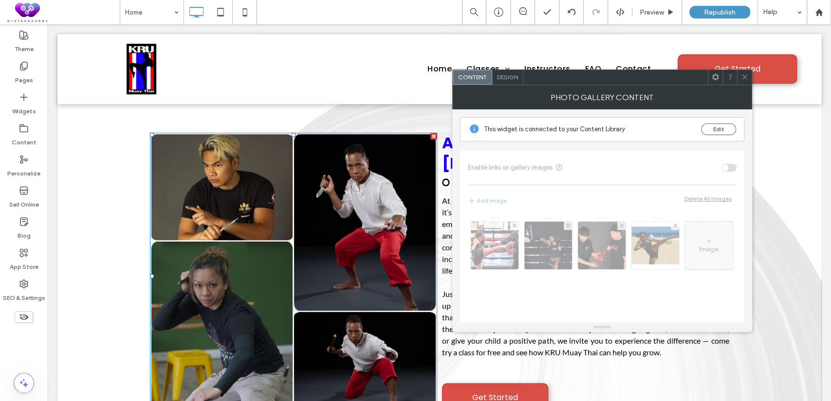
click at [746, 74] on icon at bounding box center [744, 76] width 7 height 7
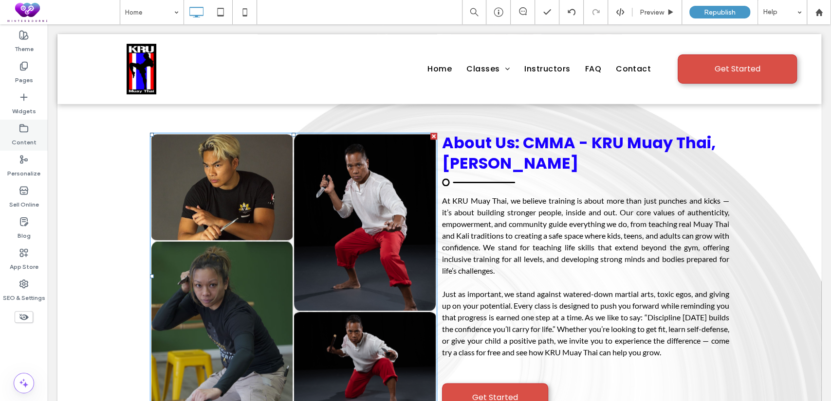
click at [25, 134] on label "Content" at bounding box center [24, 140] width 25 height 14
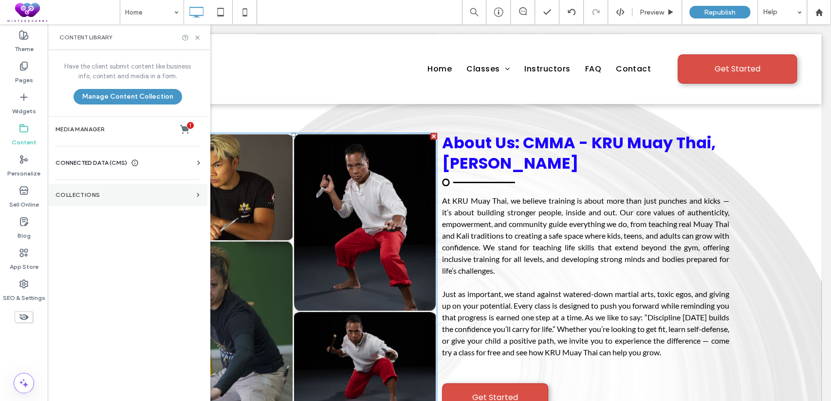
click at [160, 196] on label "Collections" at bounding box center [123, 195] width 137 height 7
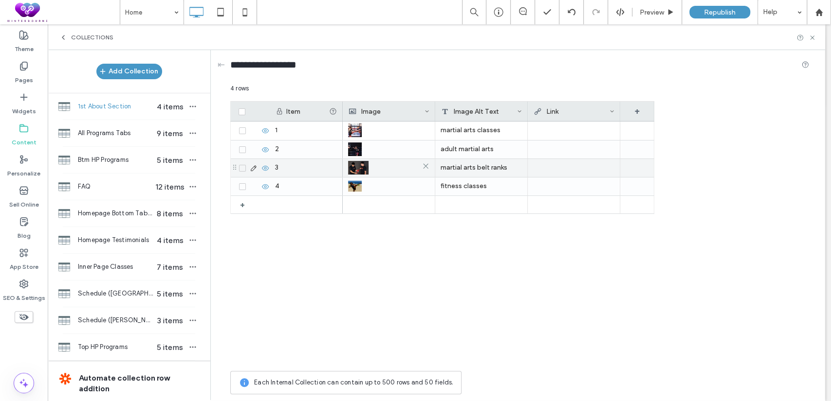
click at [359, 163] on img at bounding box center [358, 168] width 20 height 14
click at [250, 168] on icon at bounding box center [254, 168] width 8 height 8
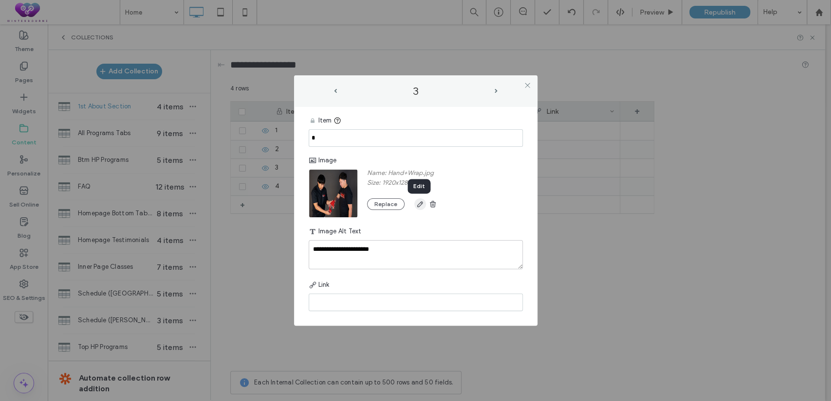
click at [417, 207] on icon "button" at bounding box center [420, 204] width 8 height 8
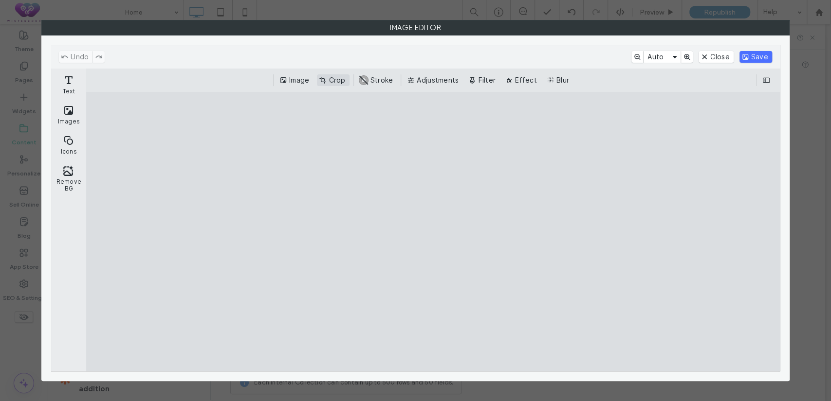
click at [328, 77] on button "Crop" at bounding box center [333, 80] width 32 height 12
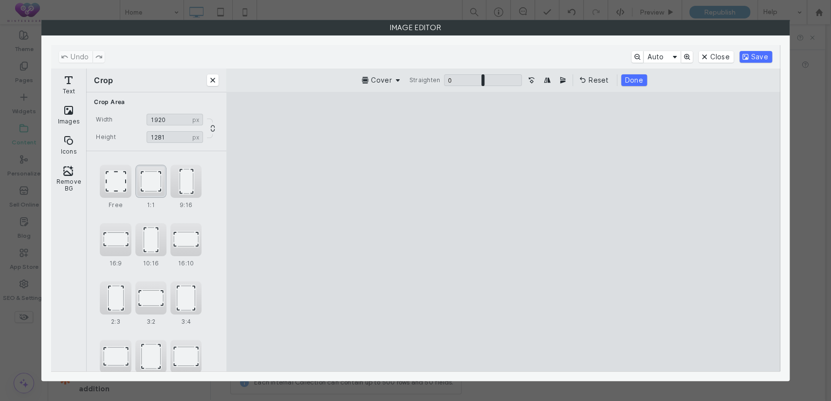
click at [149, 190] on div "1:1" at bounding box center [150, 181] width 31 height 33
type input "****"
drag, startPoint x: 465, startPoint y: 233, endPoint x: 476, endPoint y: 232, distance: 11.2
click at [503, 232] on cesdk-canvas "Editor canvas" at bounding box center [503, 232] width 0 height 0
click at [749, 58] on button "Save" at bounding box center [755, 57] width 33 height 12
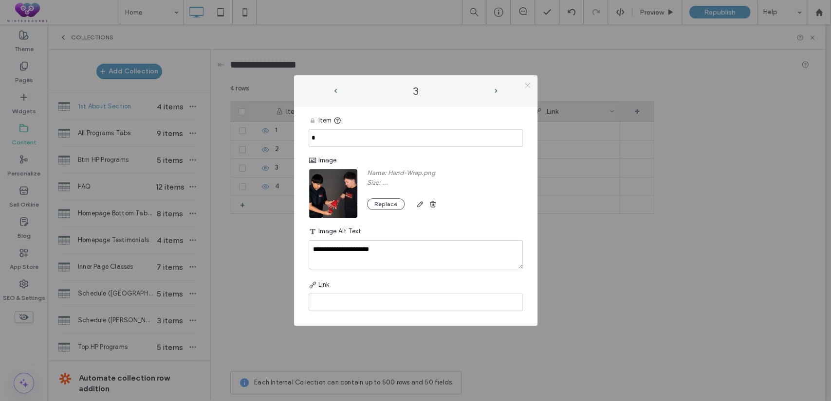
click at [528, 85] on icon at bounding box center [527, 85] width 7 height 7
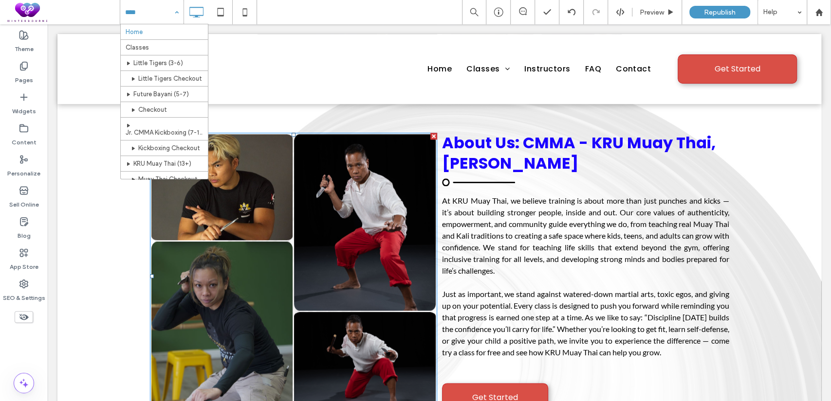
click at [179, 12] on div "Home Classes Little Tigers (3-6) Little Tigers Checkout Future Bayani (5-7) Che…" at bounding box center [151, 12] width 63 height 24
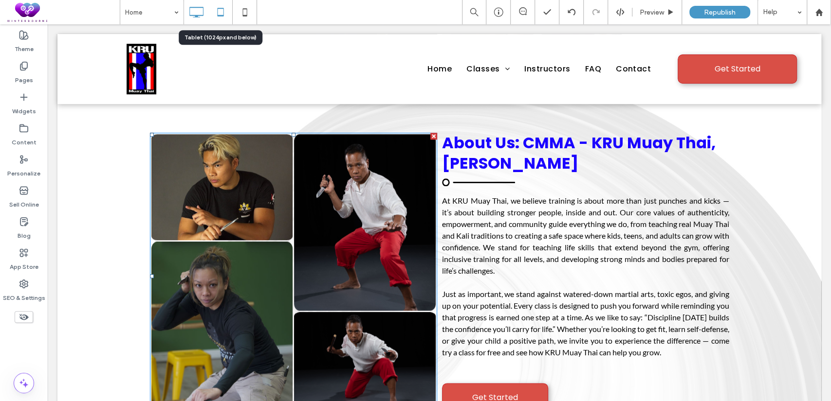
click at [215, 12] on icon at bounding box center [220, 11] width 19 height 19
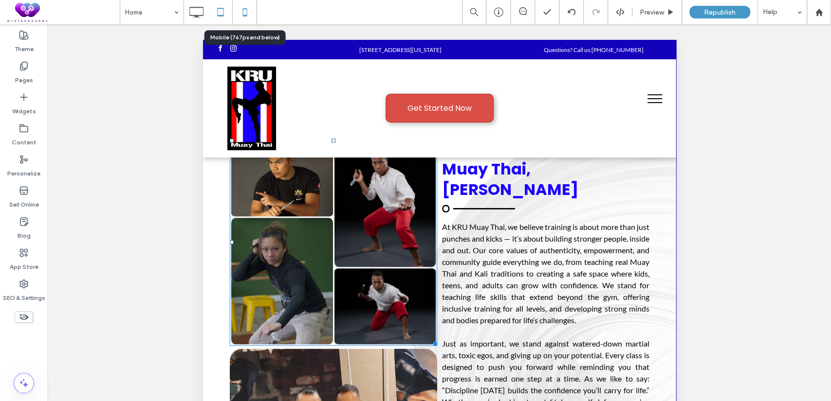
click at [251, 10] on icon at bounding box center [244, 11] width 19 height 19
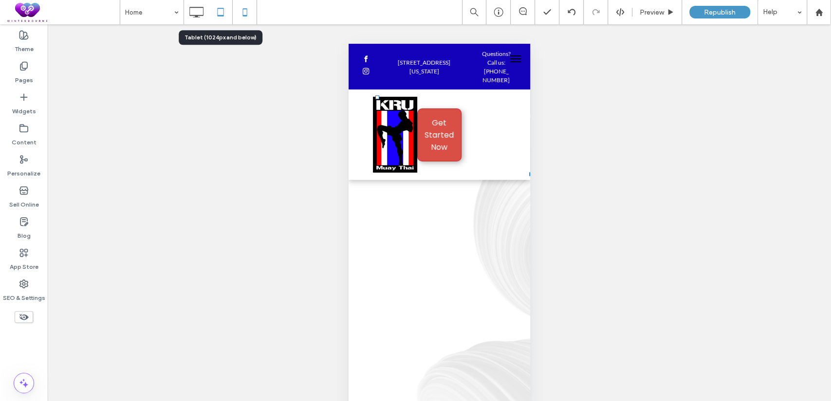
click at [227, 10] on icon at bounding box center [220, 11] width 19 height 19
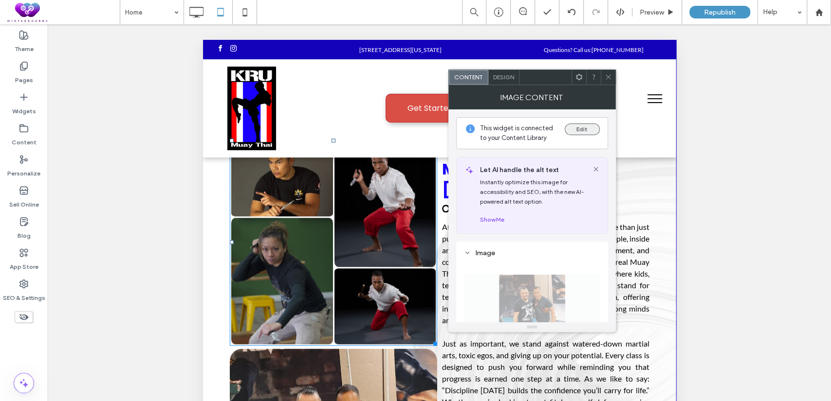
click at [579, 131] on button "Edit" at bounding box center [581, 130] width 35 height 12
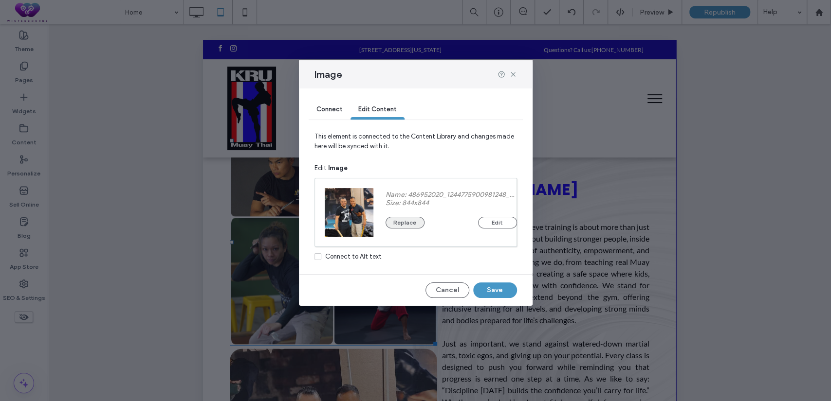
click at [418, 221] on button "Replace" at bounding box center [404, 223] width 39 height 12
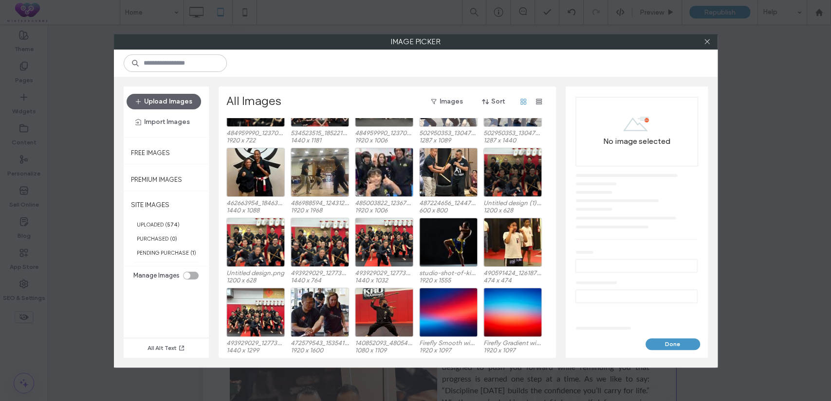
scroll to position [1911, 0]
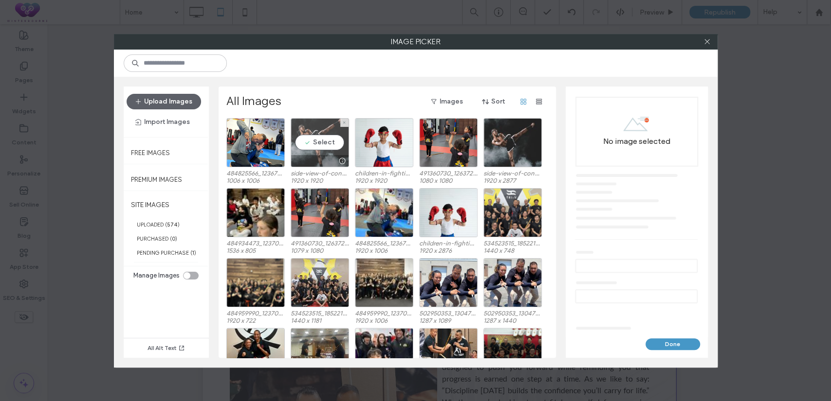
click at [311, 140] on div "Select" at bounding box center [320, 142] width 58 height 49
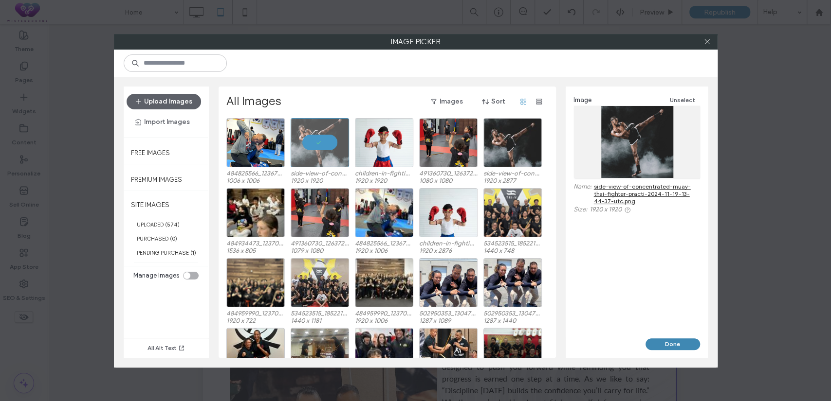
click at [676, 340] on button "Done" at bounding box center [672, 345] width 55 height 12
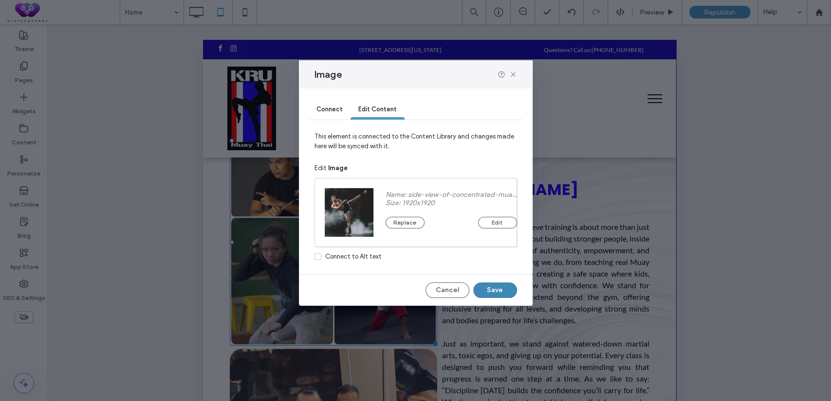
click at [493, 283] on button "Save" at bounding box center [495, 291] width 44 height 16
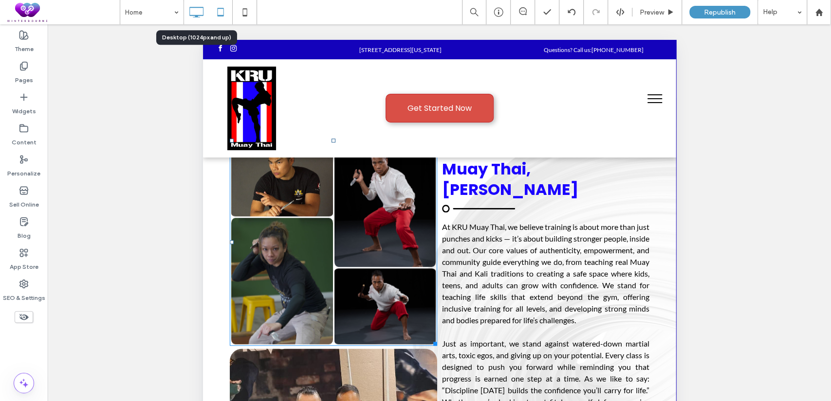
click at [194, 12] on icon at bounding box center [195, 11] width 19 height 19
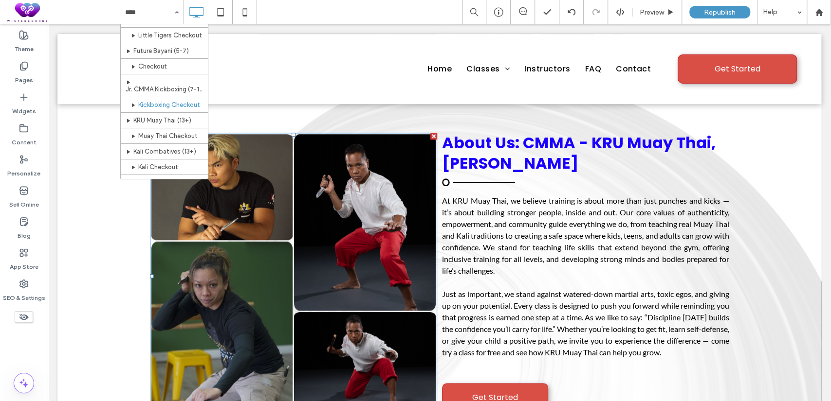
scroll to position [90, 0]
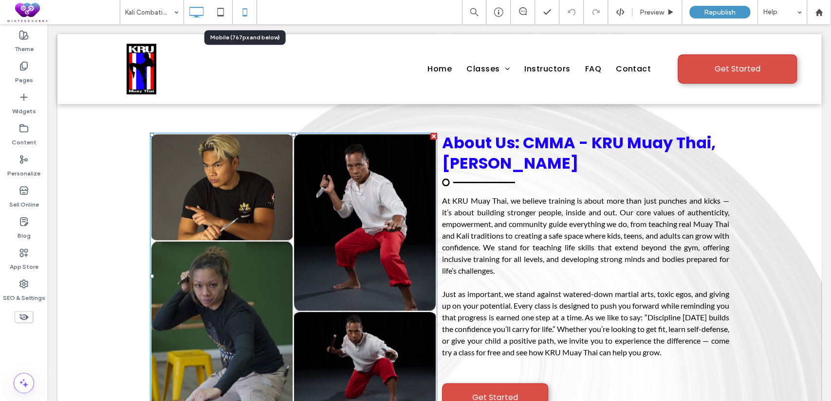
click at [246, 10] on icon at bounding box center [244, 11] width 19 height 19
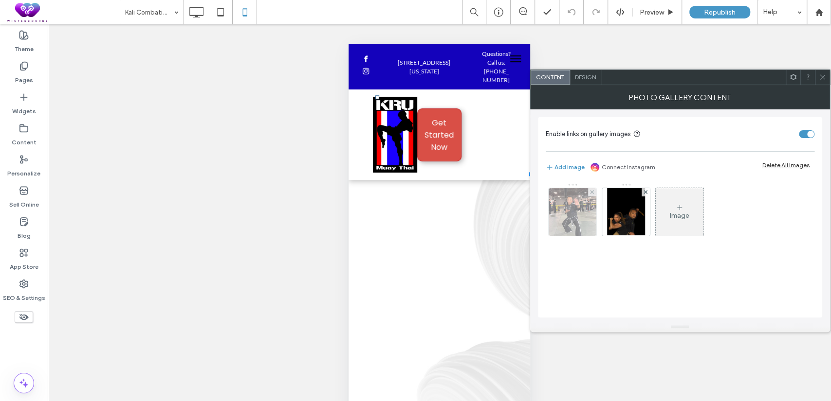
click at [571, 220] on img at bounding box center [572, 212] width 48 height 48
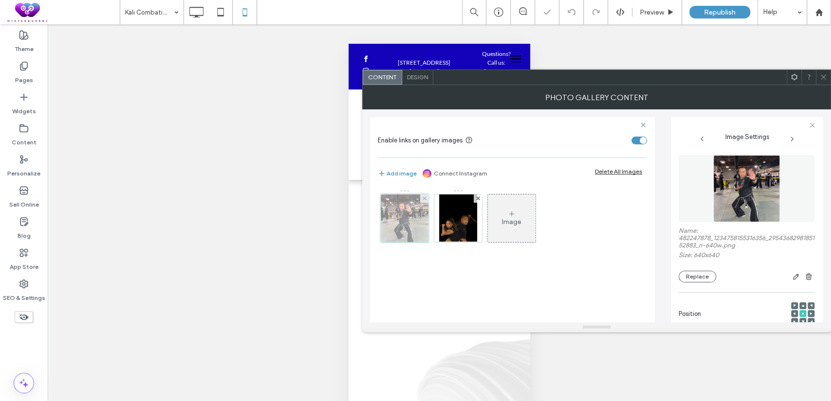
click at [571, 220] on div "Image" at bounding box center [512, 220] width 268 height 63
click at [690, 277] on button "Replace" at bounding box center [696, 277] width 37 height 12
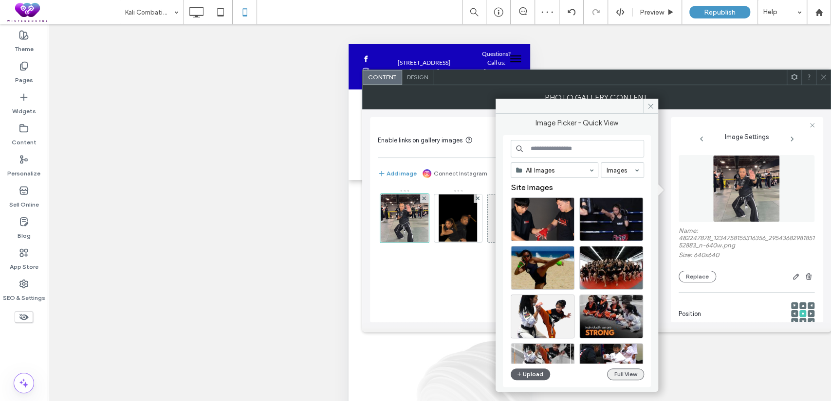
click at [628, 374] on button "Full View" at bounding box center [625, 375] width 37 height 12
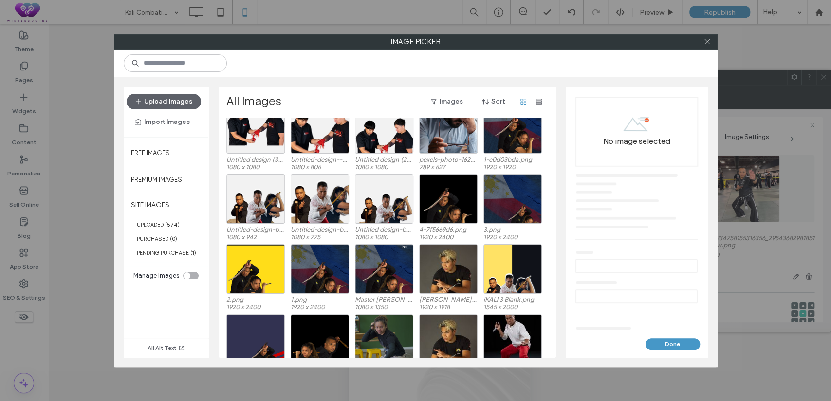
scroll to position [249, 0]
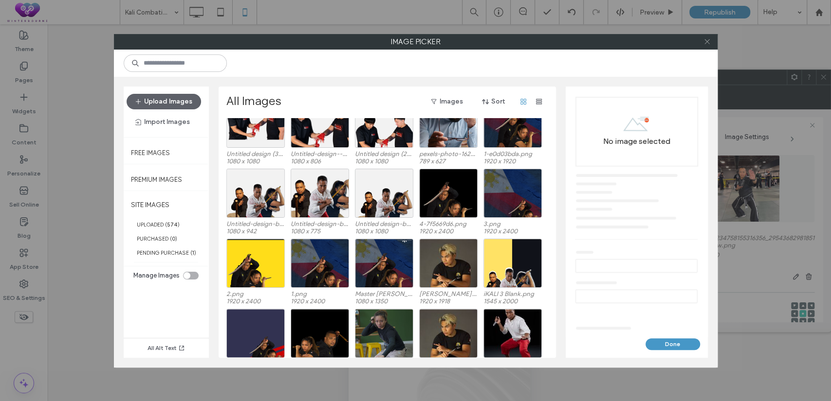
click at [705, 42] on icon at bounding box center [706, 41] width 7 height 7
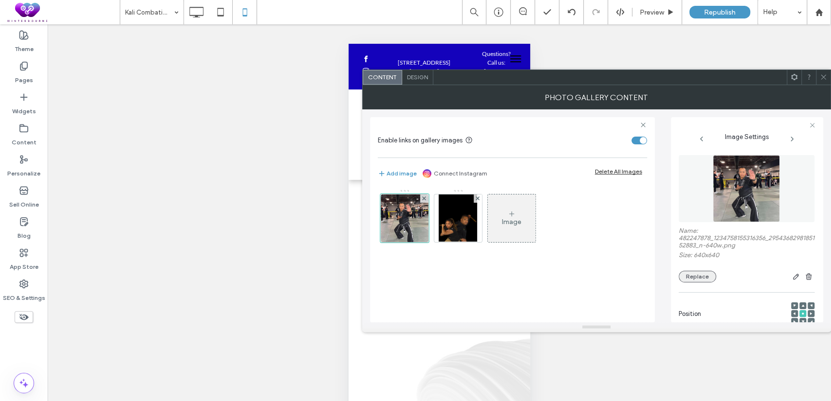
click at [690, 275] on button "Replace" at bounding box center [696, 277] width 37 height 12
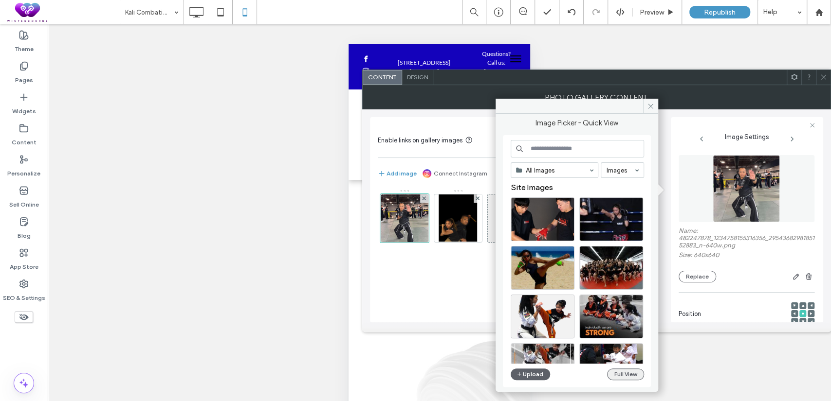
click at [622, 371] on button "Full View" at bounding box center [625, 375] width 37 height 12
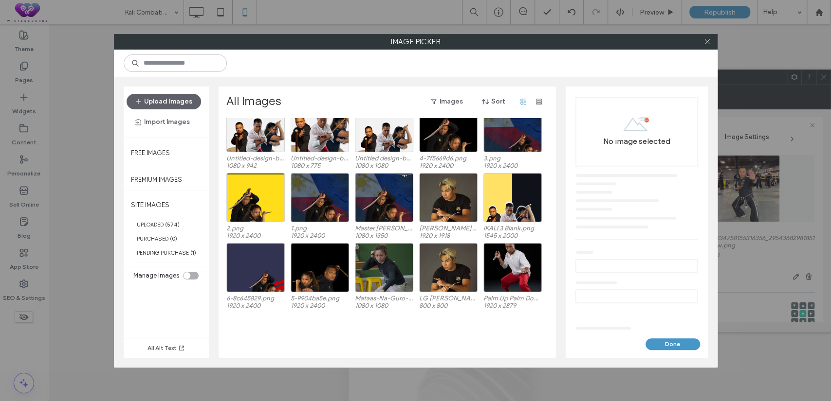
scroll to position [339, 0]
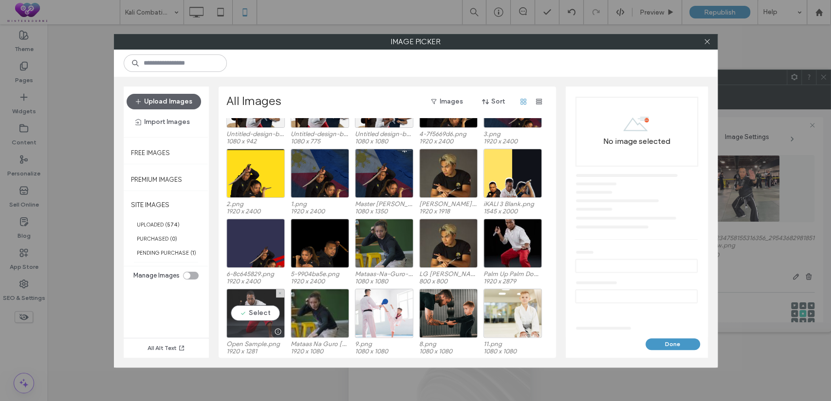
click at [257, 309] on div "Select" at bounding box center [255, 313] width 58 height 49
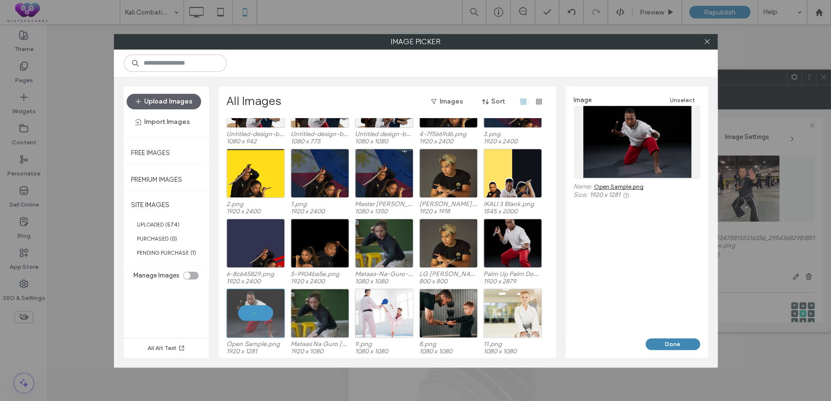
click at [657, 339] on button "Done" at bounding box center [672, 345] width 55 height 12
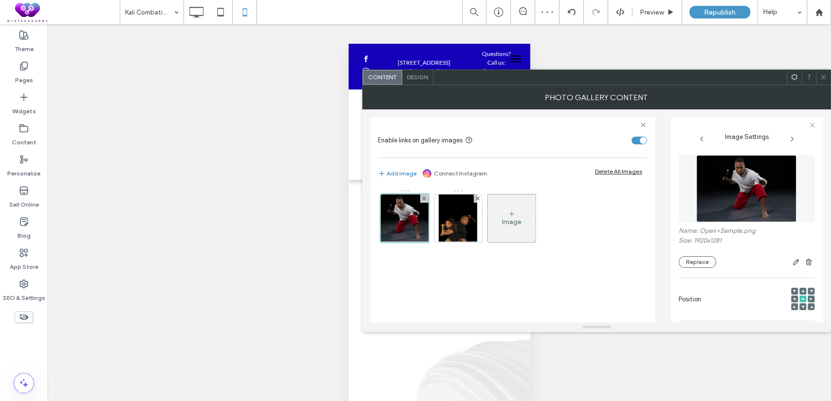
click at [825, 79] on icon at bounding box center [822, 76] width 7 height 7
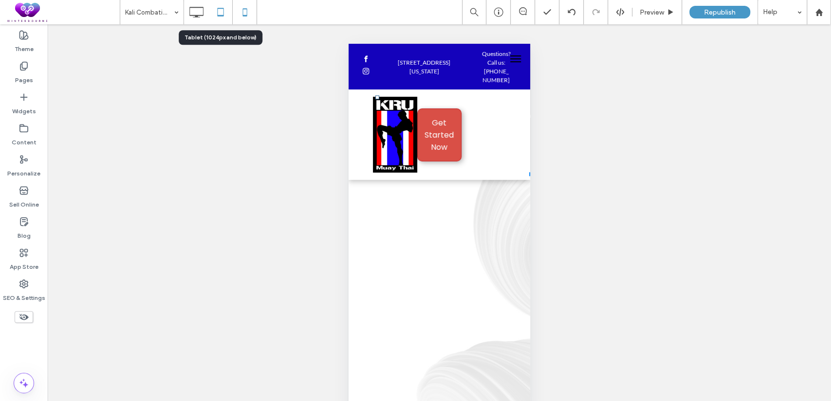
click at [222, 14] on icon at bounding box center [220, 11] width 19 height 19
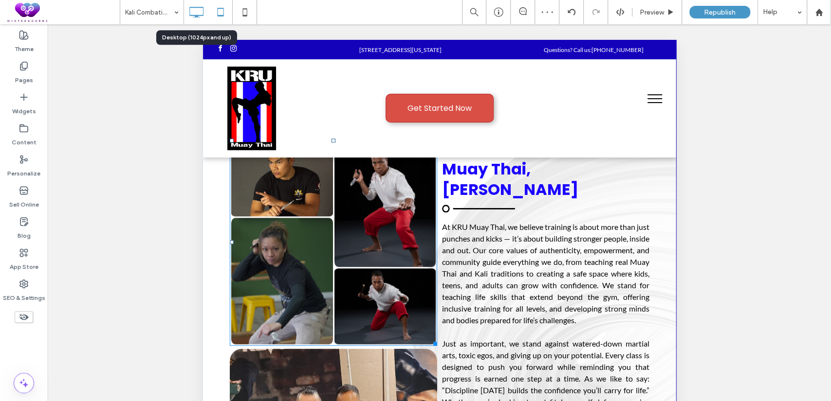
click at [192, 9] on icon at bounding box center [195, 11] width 19 height 19
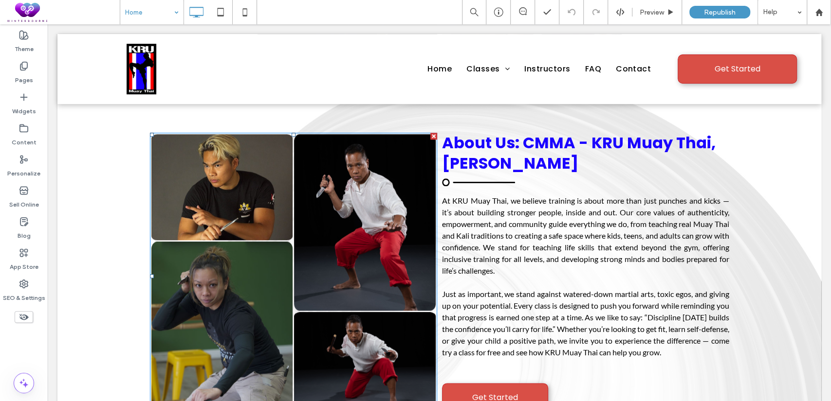
click at [181, 12] on div "Home" at bounding box center [151, 12] width 63 height 24
